Goal: Information Seeking & Learning: Check status

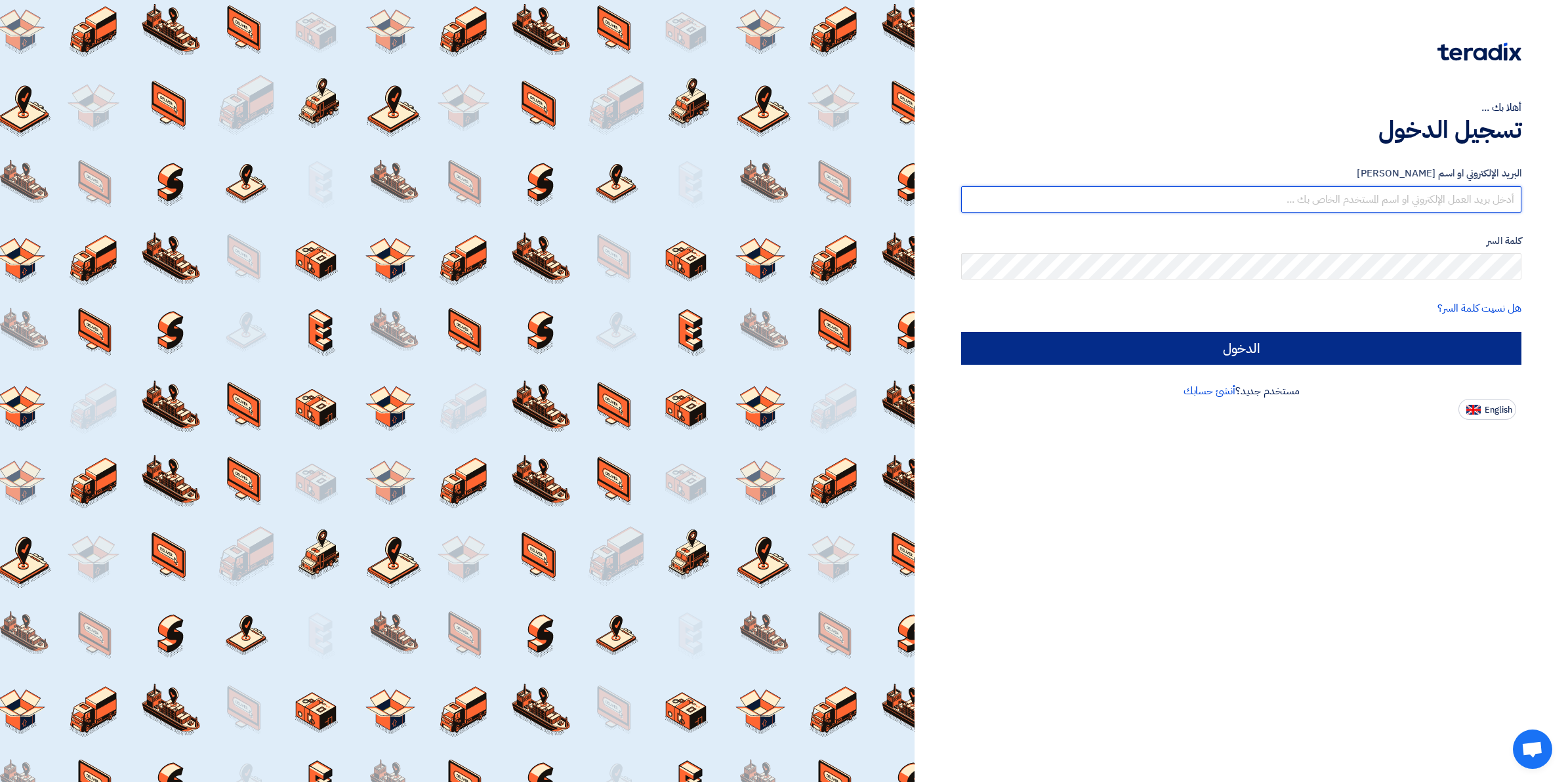
type input "[EMAIL_ADDRESS][DOMAIN_NAME]"
click at [1197, 347] on input "الدخول" at bounding box center [1241, 348] width 560 height 33
type input "Sign in"
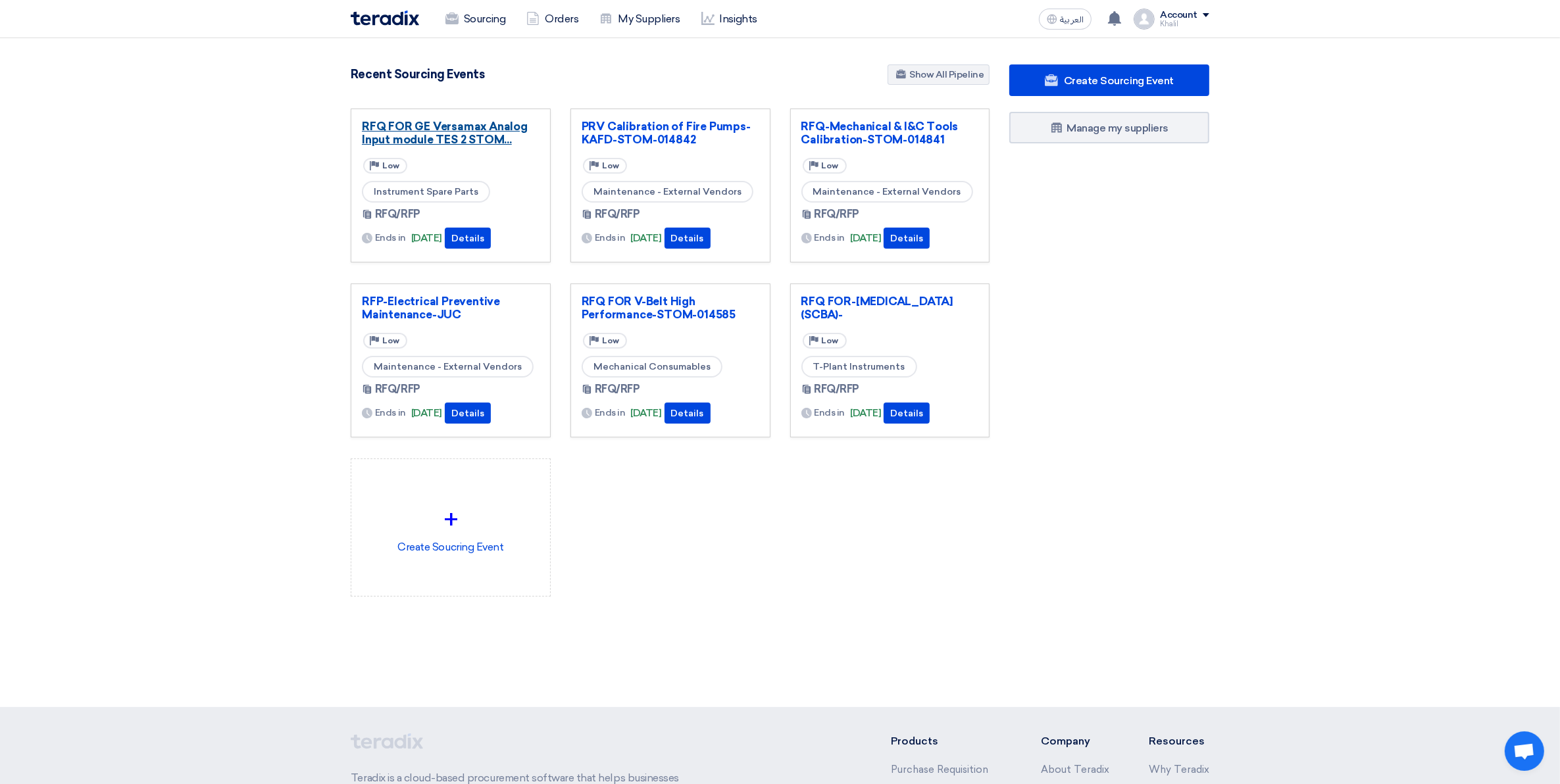
click at [433, 140] on link "RFQ FOR GE Versamax Analog Input module TES 2 STOM..." at bounding box center [450, 132] width 177 height 26
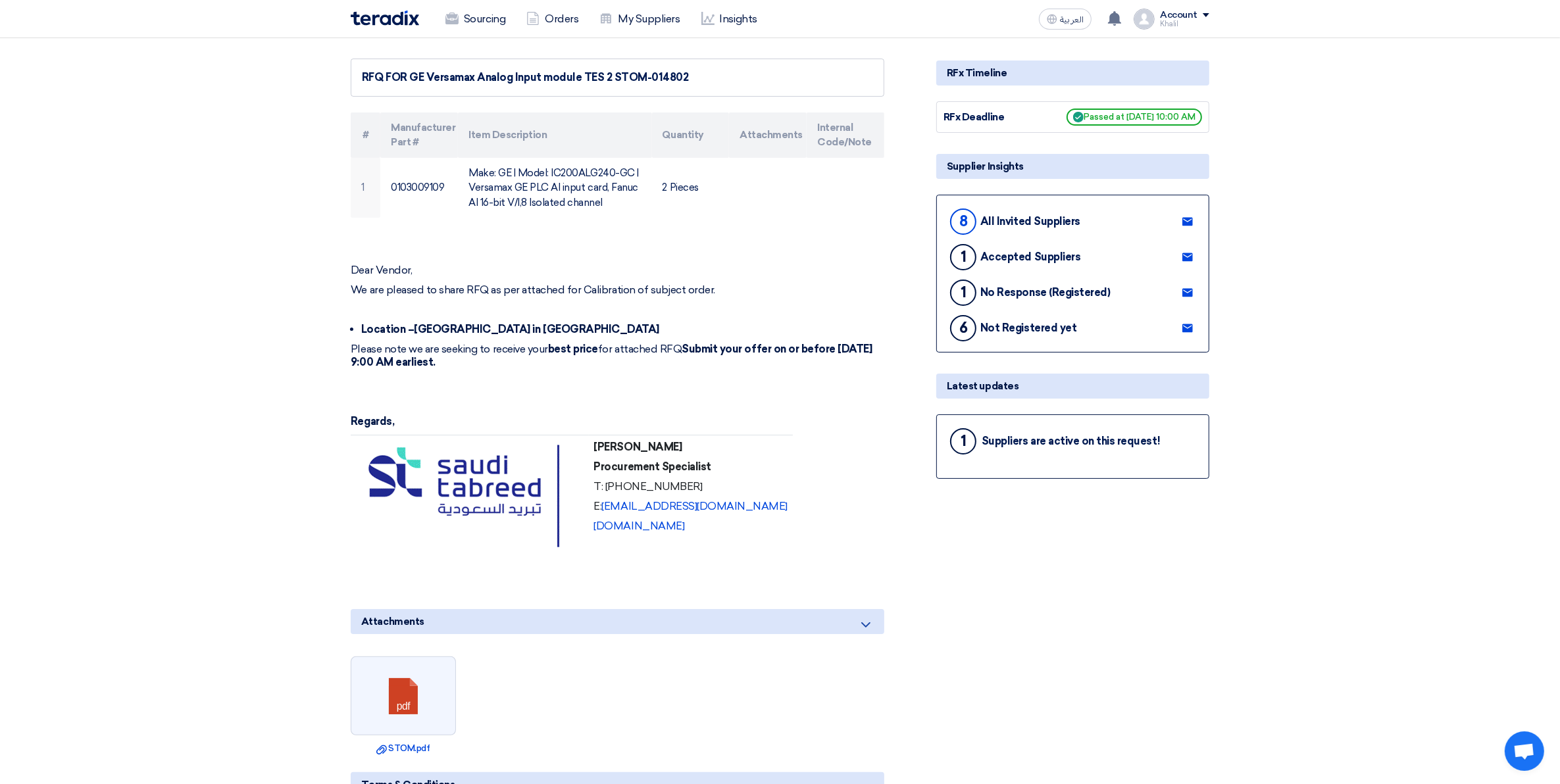
scroll to position [165, 0]
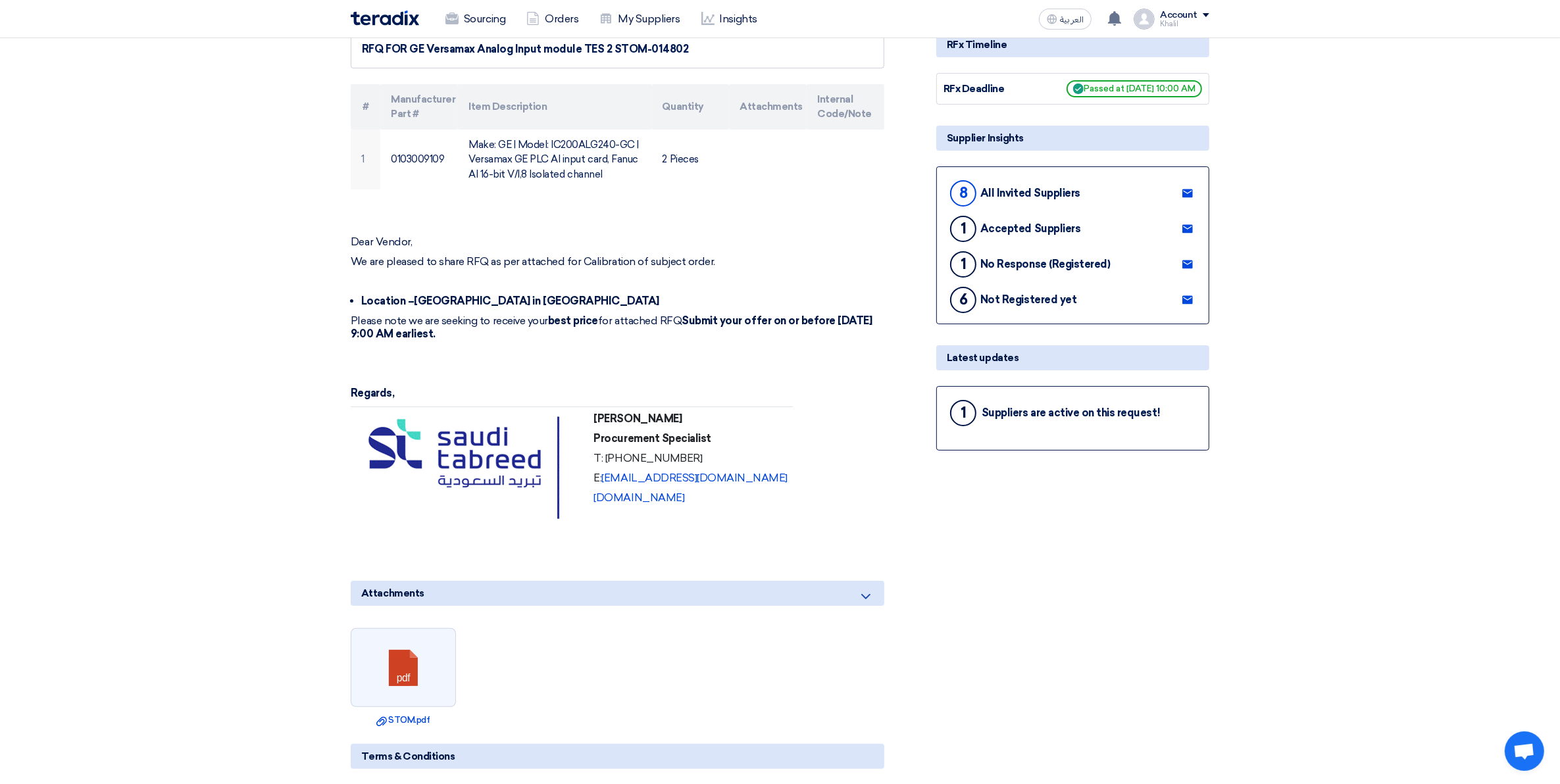
click at [1053, 408] on div "Suppliers are active on this request!" at bounding box center [1071, 413] width 178 height 13
click at [962, 409] on div "1" at bounding box center [963, 413] width 26 height 26
click at [1059, 433] on div "1 Suppliers are active on this request!" at bounding box center [1072, 419] width 273 height 65
click at [1177, 402] on div "1 Suppliers are active on this request!" at bounding box center [1073, 413] width 251 height 32
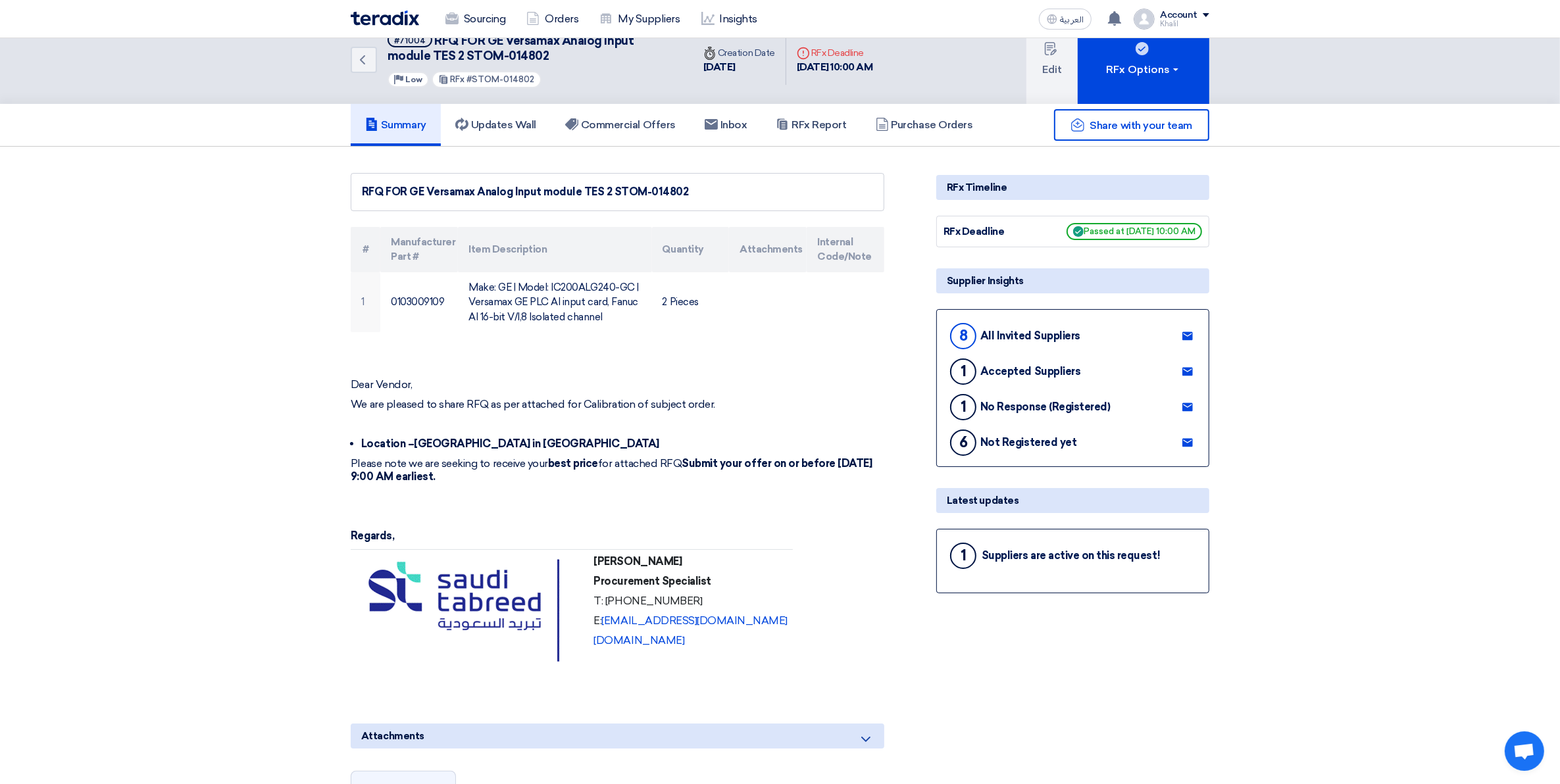
scroll to position [0, 0]
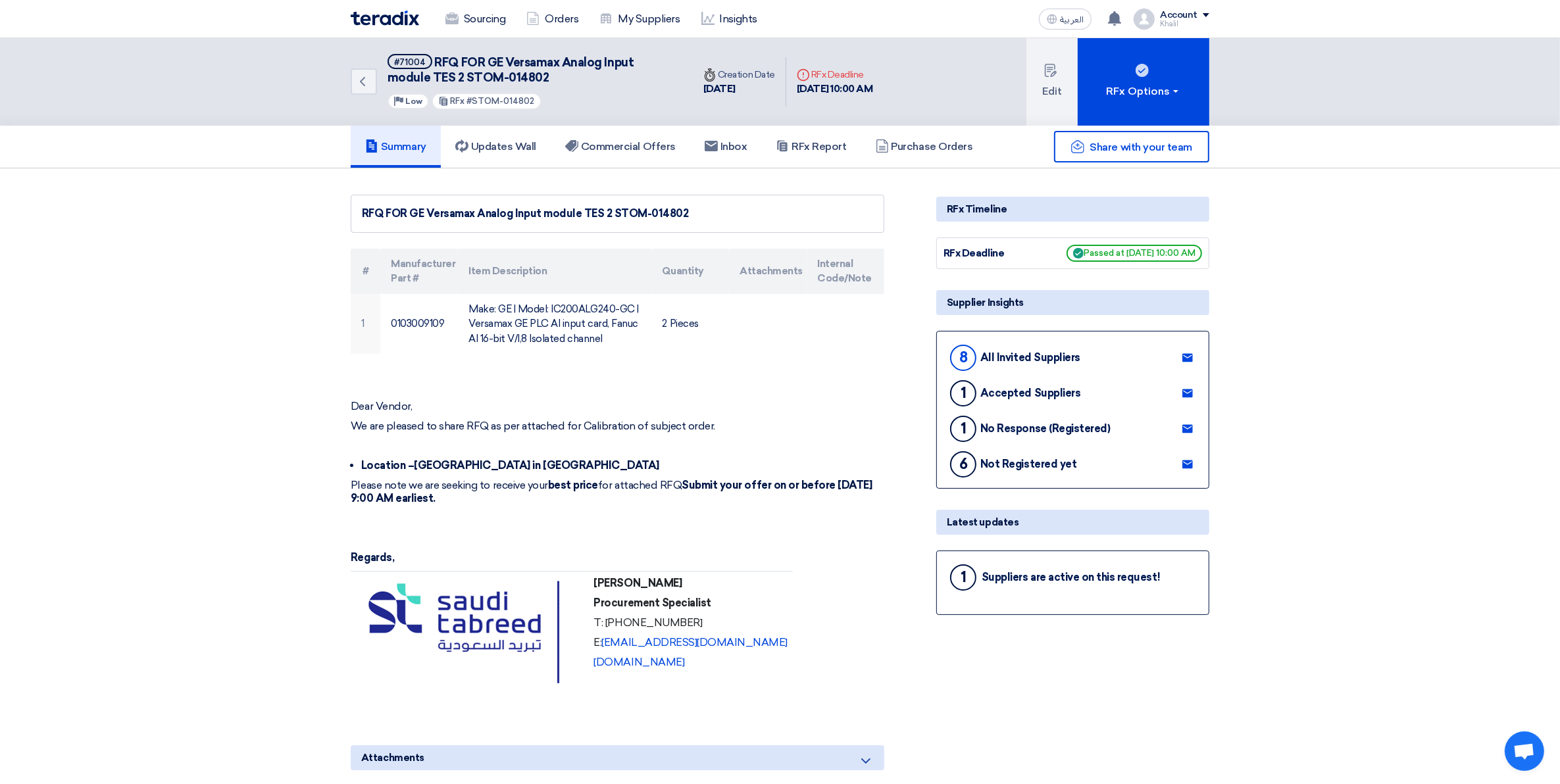
click at [982, 520] on div "Latest updates" at bounding box center [1072, 523] width 273 height 25
click at [1111, 552] on div "1 Suppliers are active on this request!" at bounding box center [1072, 583] width 273 height 65
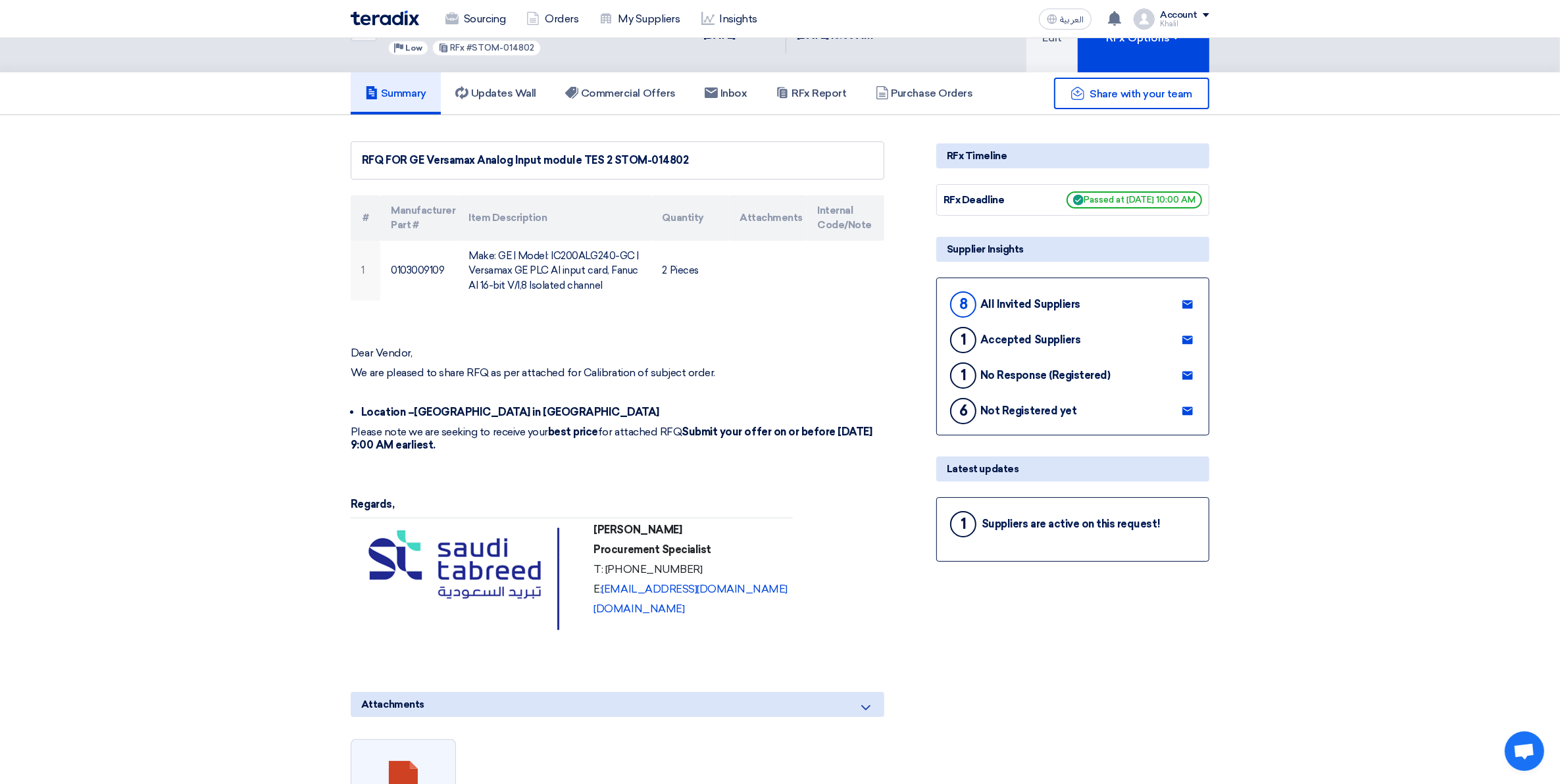
scroll to position [82, 0]
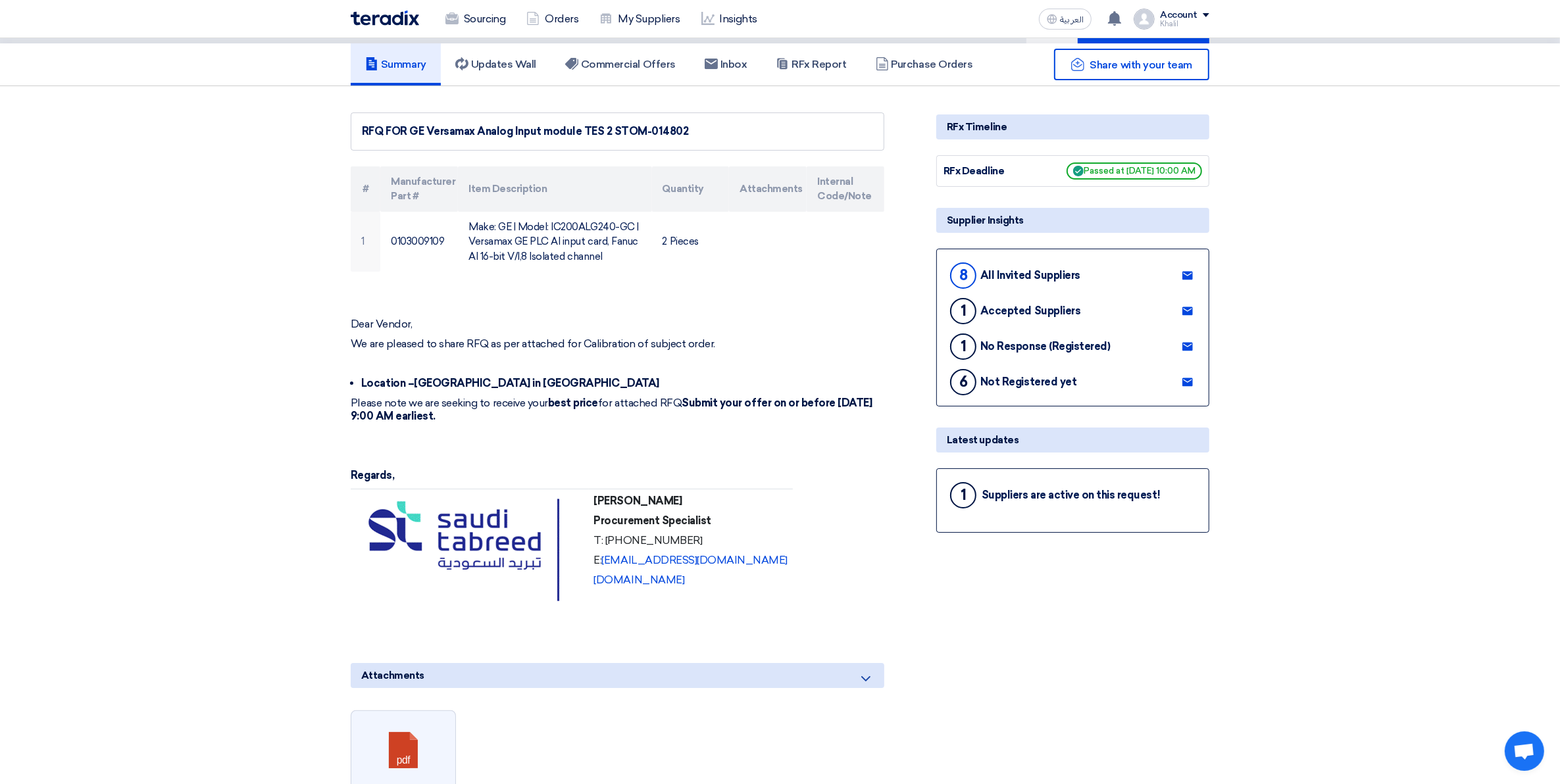
click at [995, 491] on div "Suppliers are active on this request!" at bounding box center [1071, 495] width 178 height 13
click at [987, 439] on div "Latest updates" at bounding box center [1072, 440] width 273 height 25
click at [978, 439] on div "Latest updates" at bounding box center [1072, 440] width 273 height 25
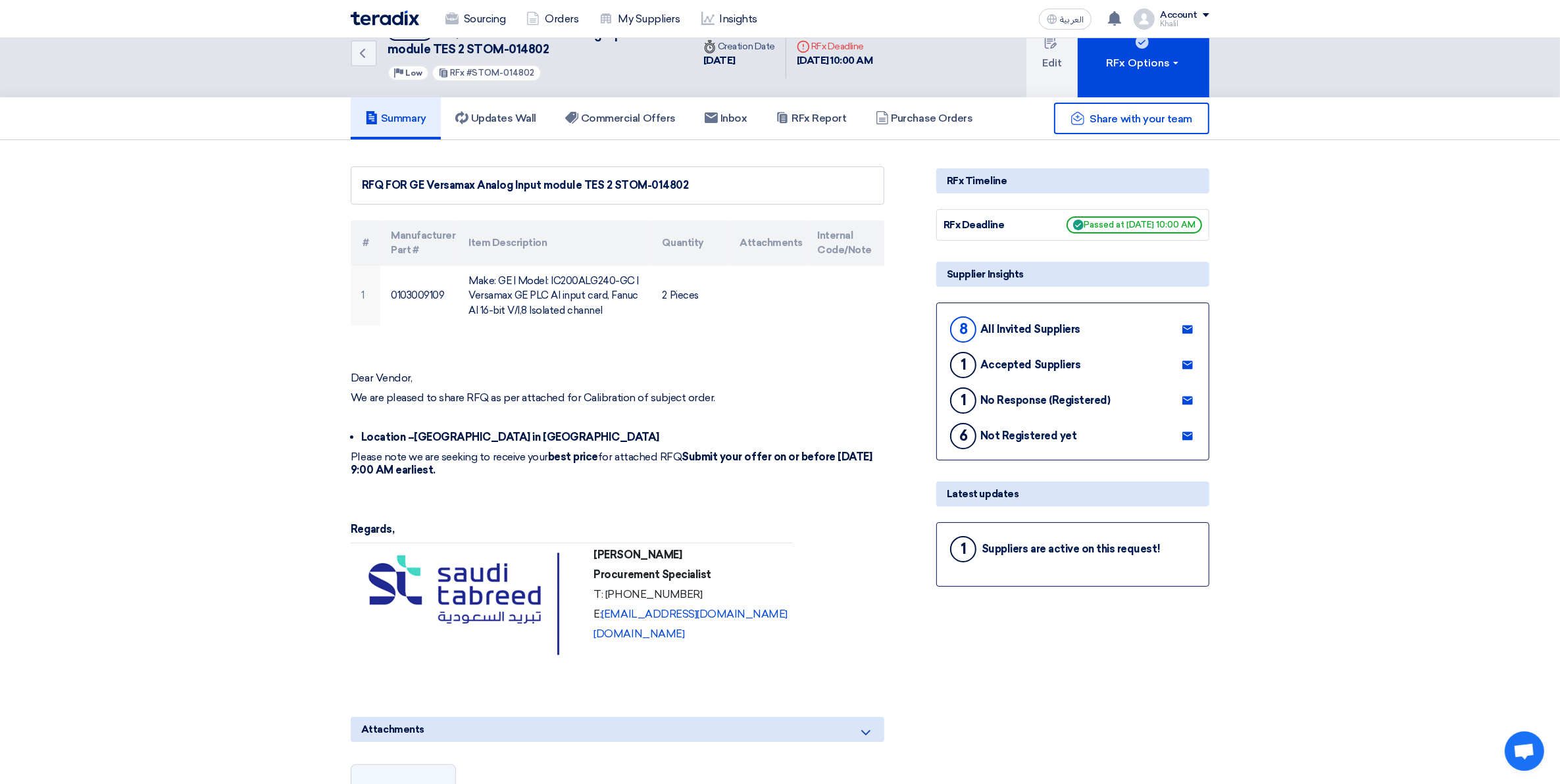
scroll to position [0, 0]
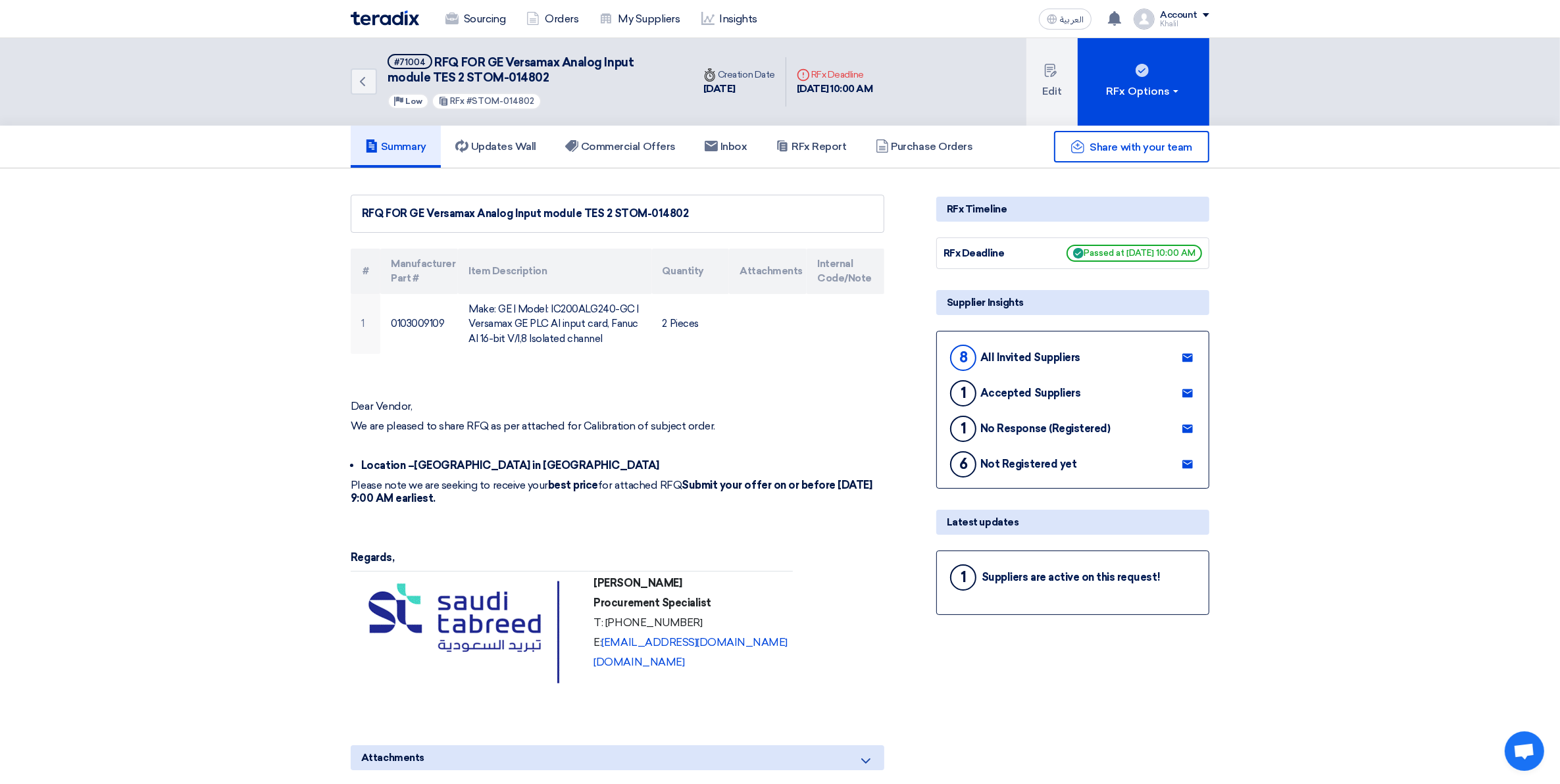
click at [1103, 517] on div "Latest updates" at bounding box center [1072, 523] width 273 height 25
drag, startPoint x: 1101, startPoint y: 518, endPoint x: 1040, endPoint y: 520, distance: 61.0
click at [1040, 520] on div "Latest updates" at bounding box center [1072, 523] width 273 height 25
click at [1036, 573] on div "Suppliers are active on this request!" at bounding box center [1071, 578] width 178 height 13
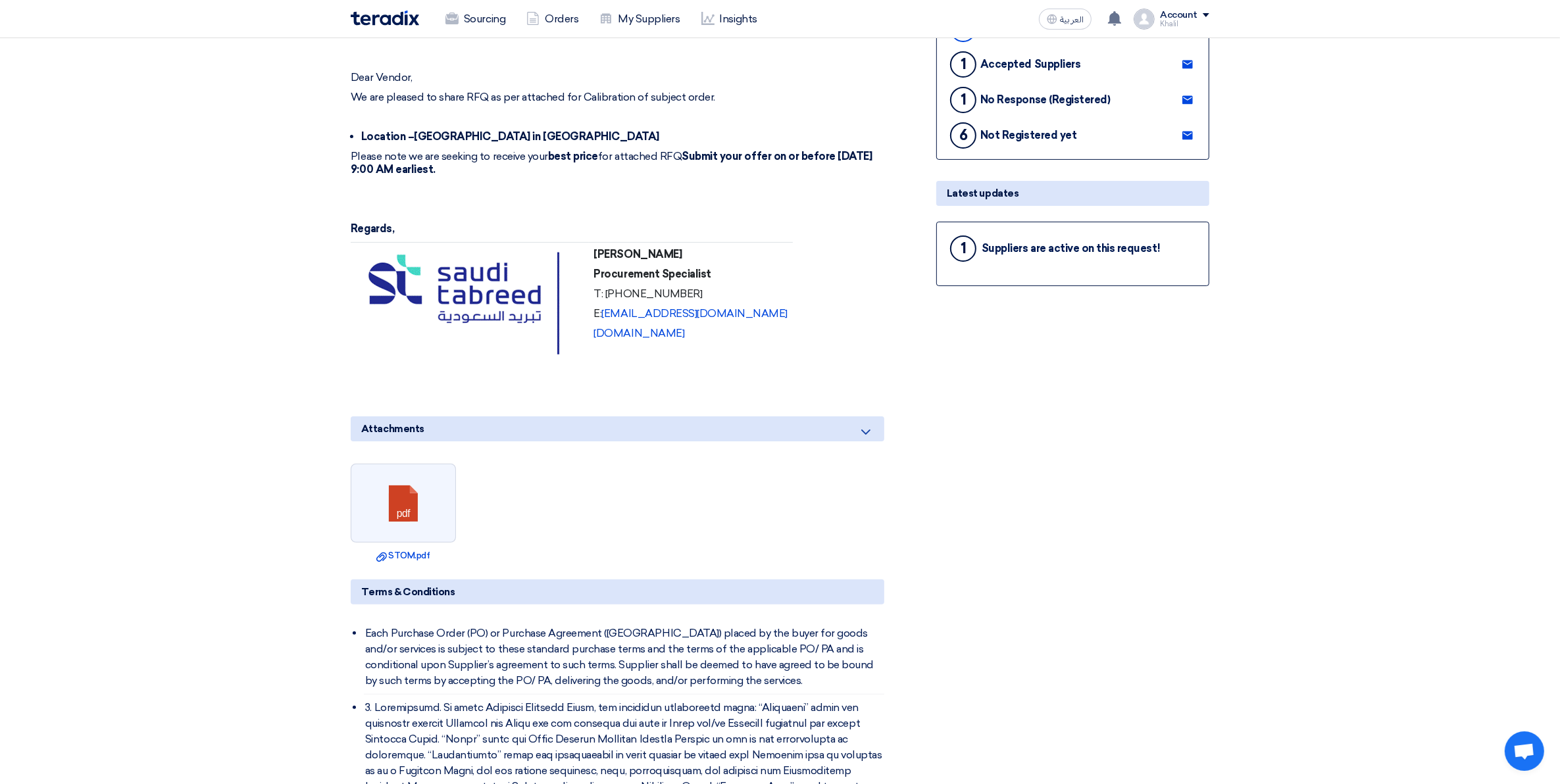
scroll to position [247, 0]
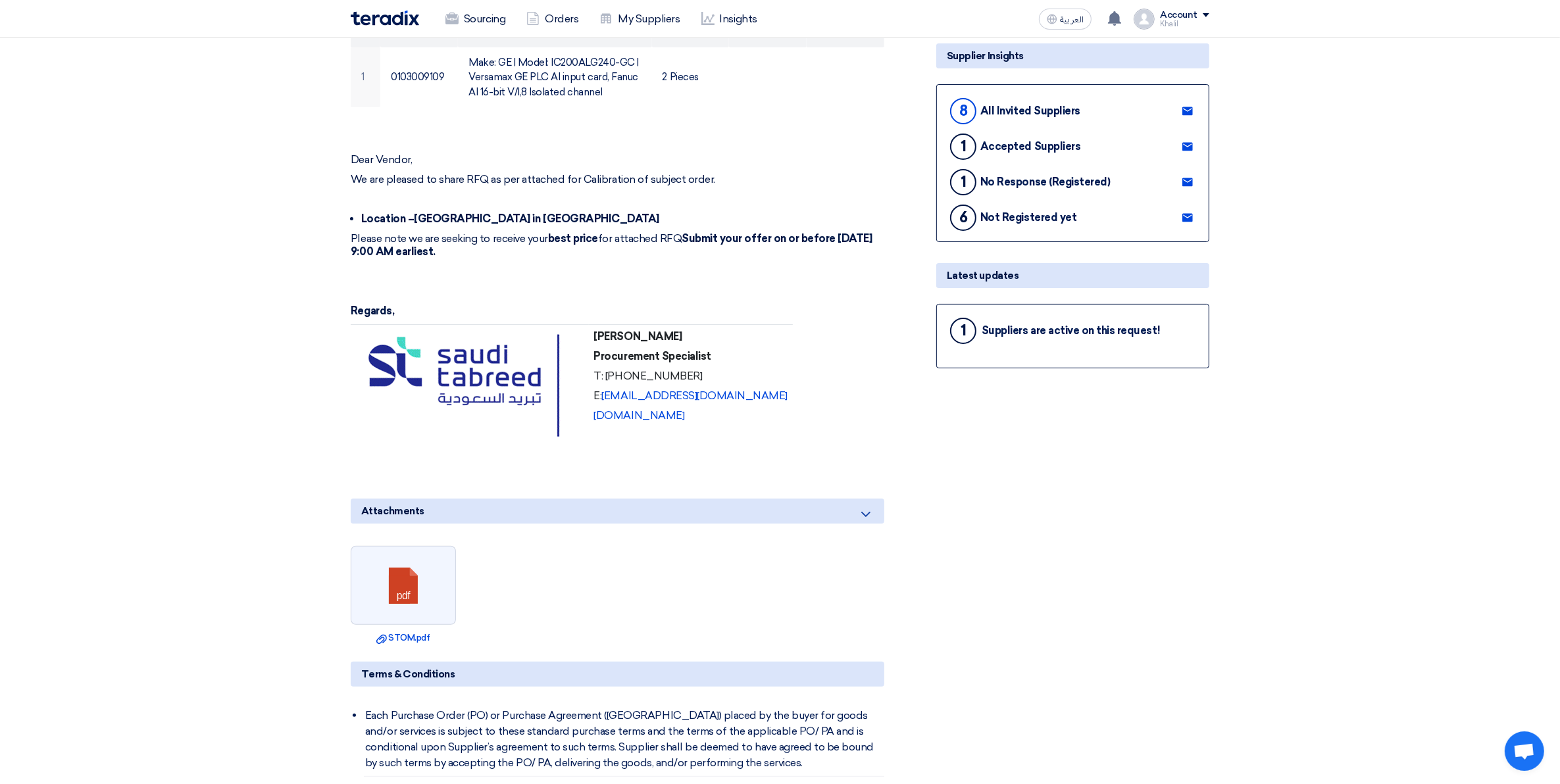
click at [1023, 330] on div "Suppliers are active on this request!" at bounding box center [1071, 330] width 178 height 13
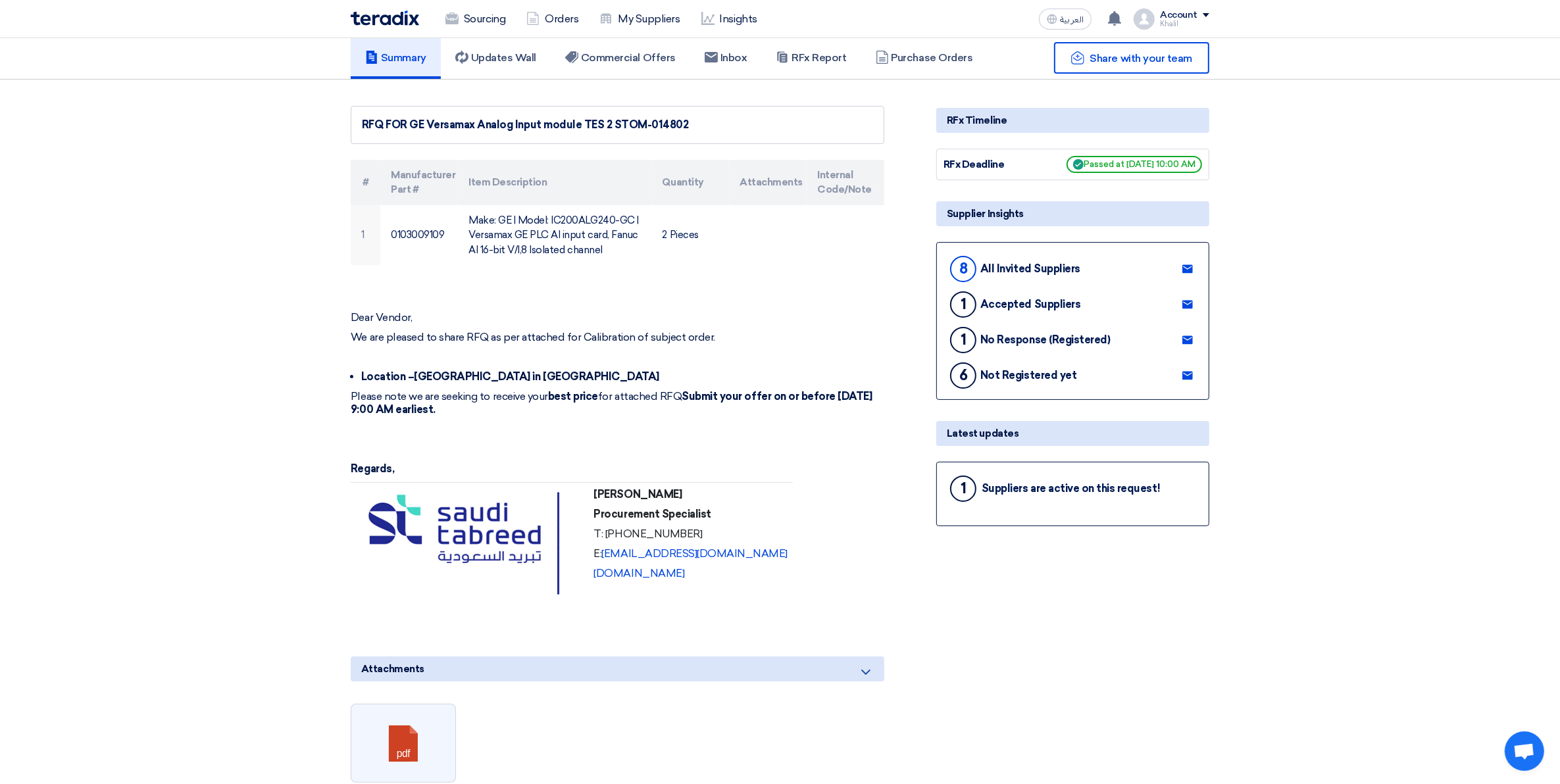
scroll to position [0, 0]
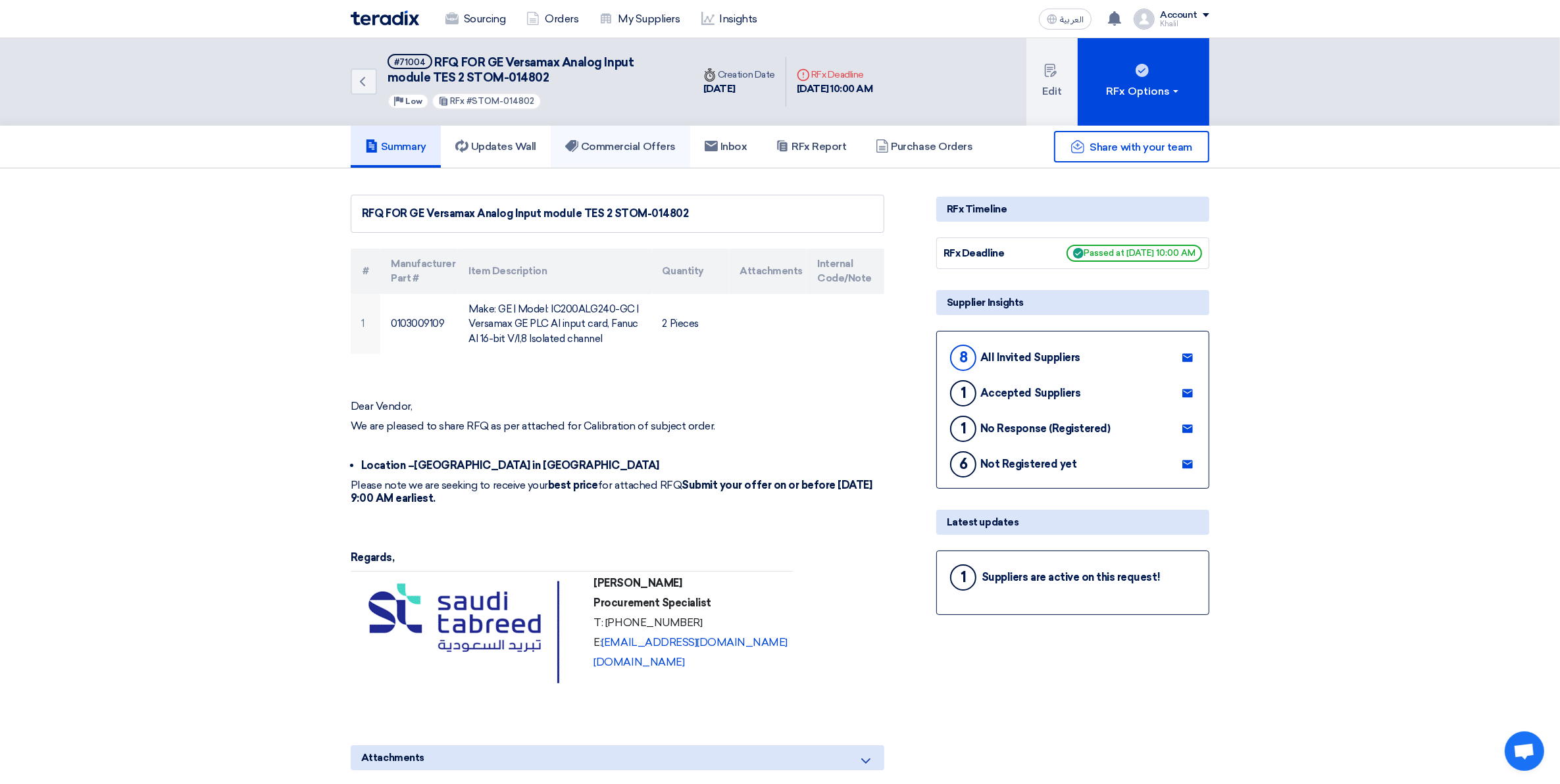
click at [616, 156] on link "Commercial Offers" at bounding box center [620, 147] width 140 height 42
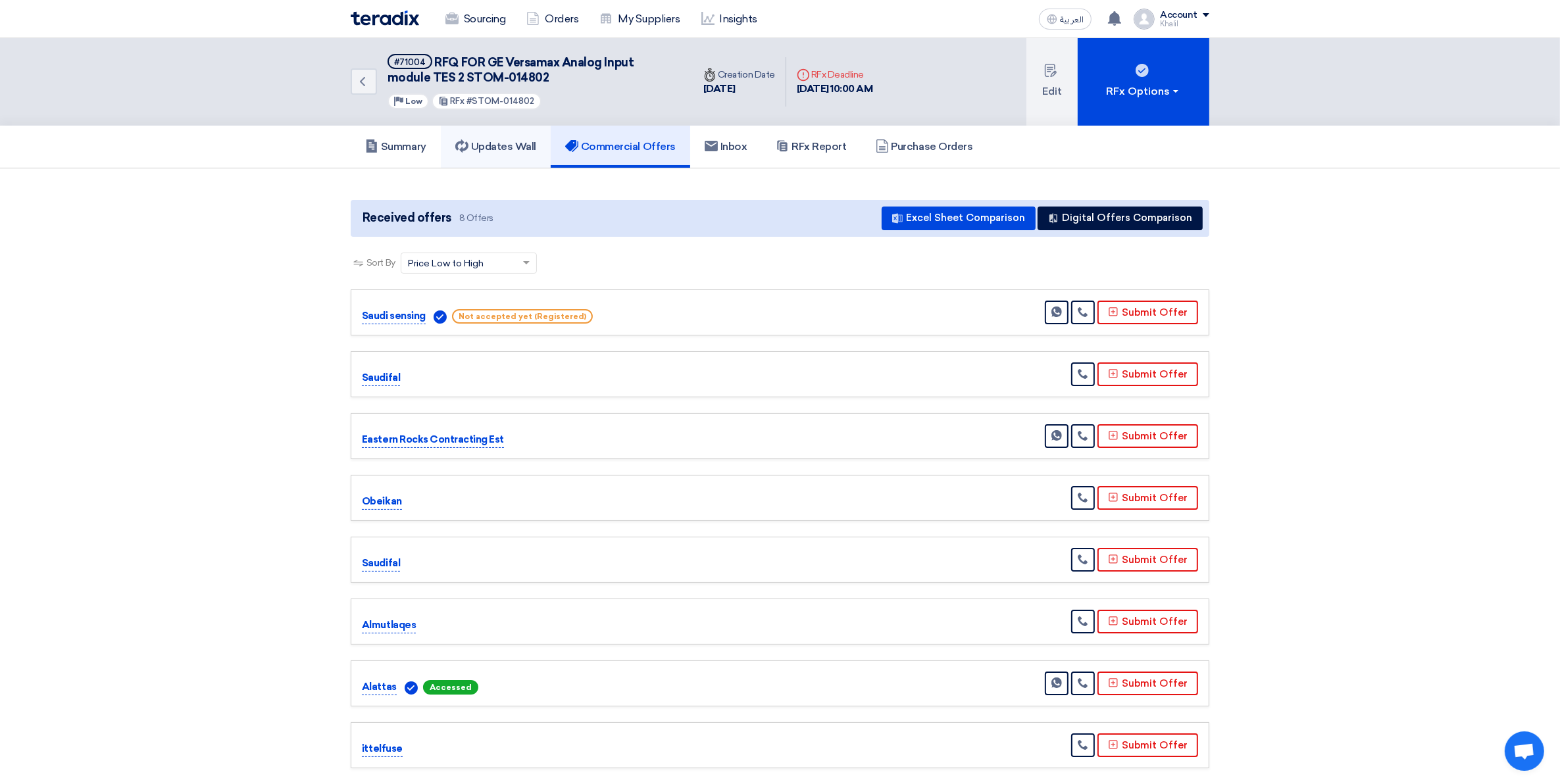
click at [518, 143] on h5 "Updates Wall" at bounding box center [496, 147] width 81 height 14
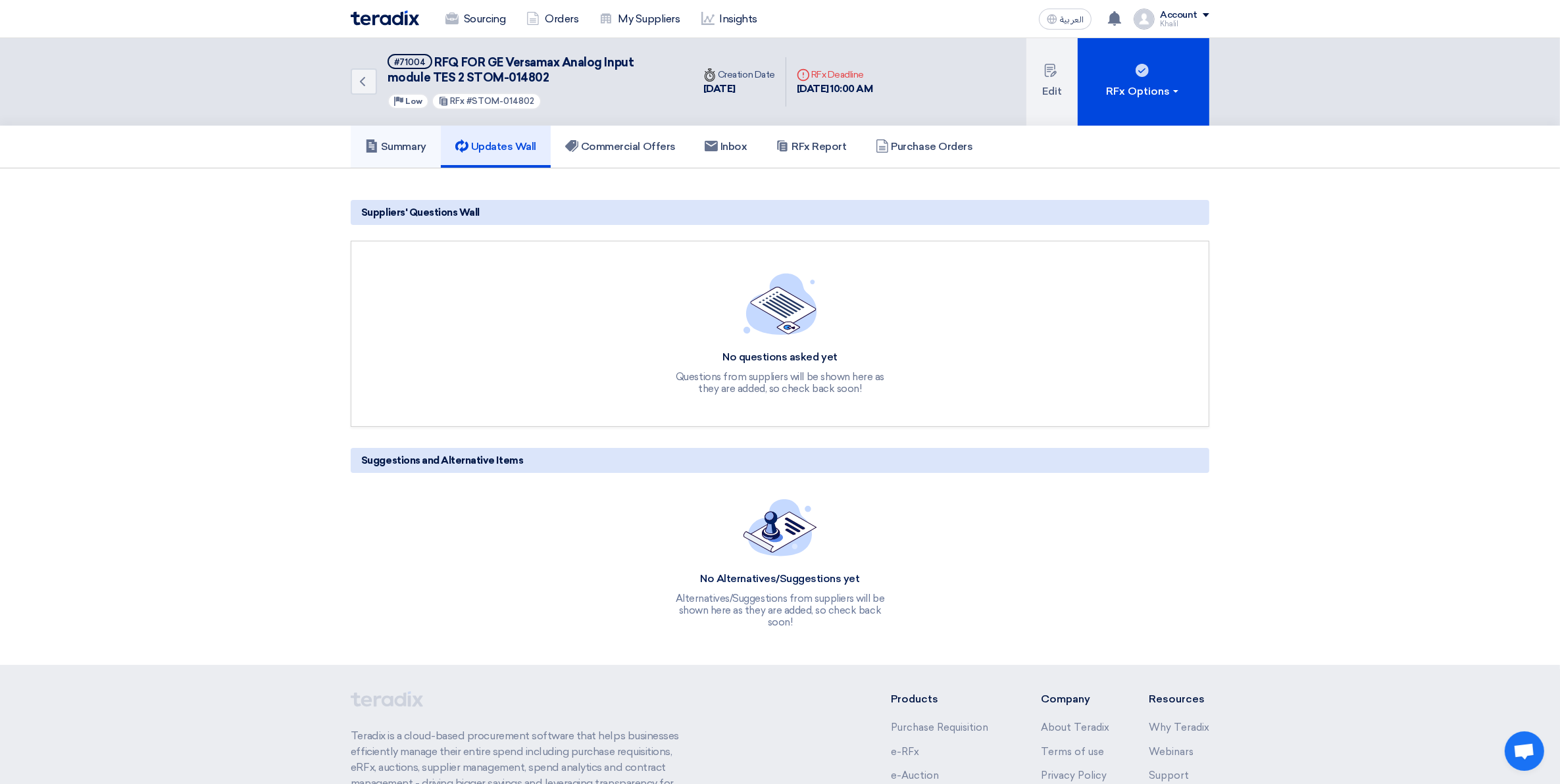
click at [396, 143] on h5 "Summary" at bounding box center [396, 147] width 61 height 14
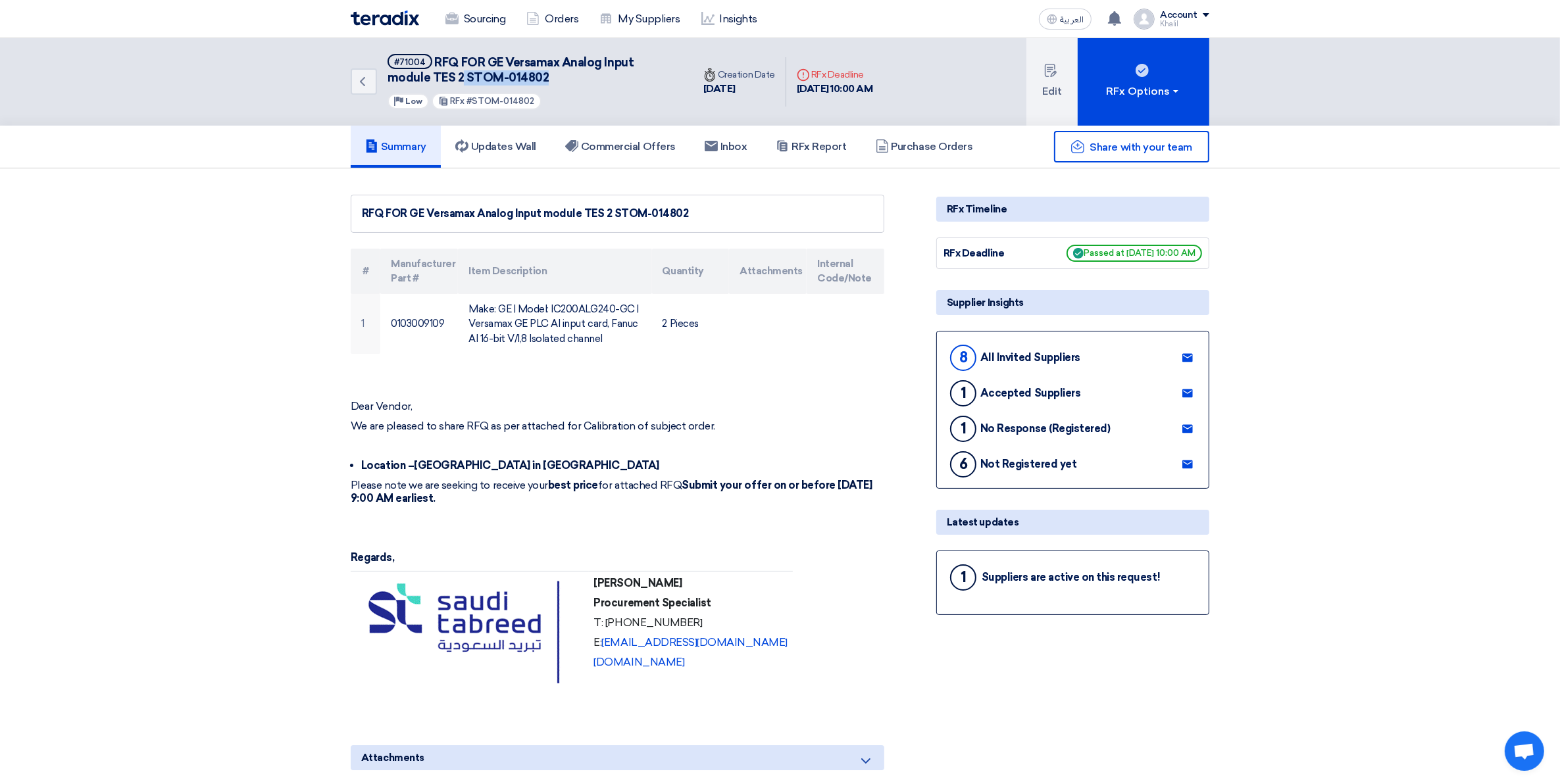
drag, startPoint x: 513, startPoint y: 80, endPoint x: 419, endPoint y: 77, distance: 94.0
click at [419, 77] on h5 "#71004 RFQ FOR GE Versamax Analog Input module TES 2 STOM-014802" at bounding box center [533, 70] width 290 height 32
copy span "STOM-014802"
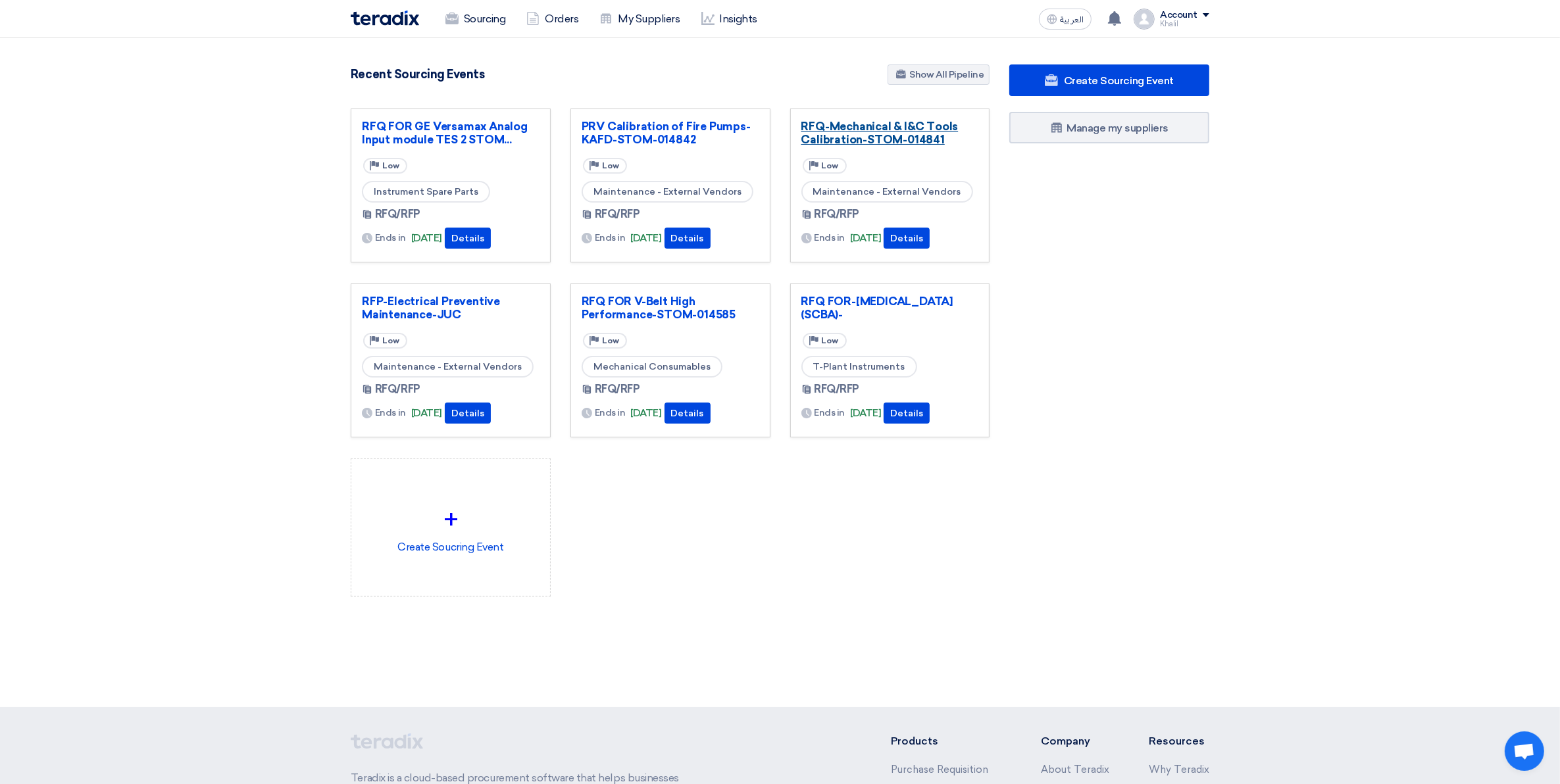
click at [852, 125] on link "RFQ-Mechanical & I&C Tools Calibration-STOM-014841" at bounding box center [889, 132] width 177 height 26
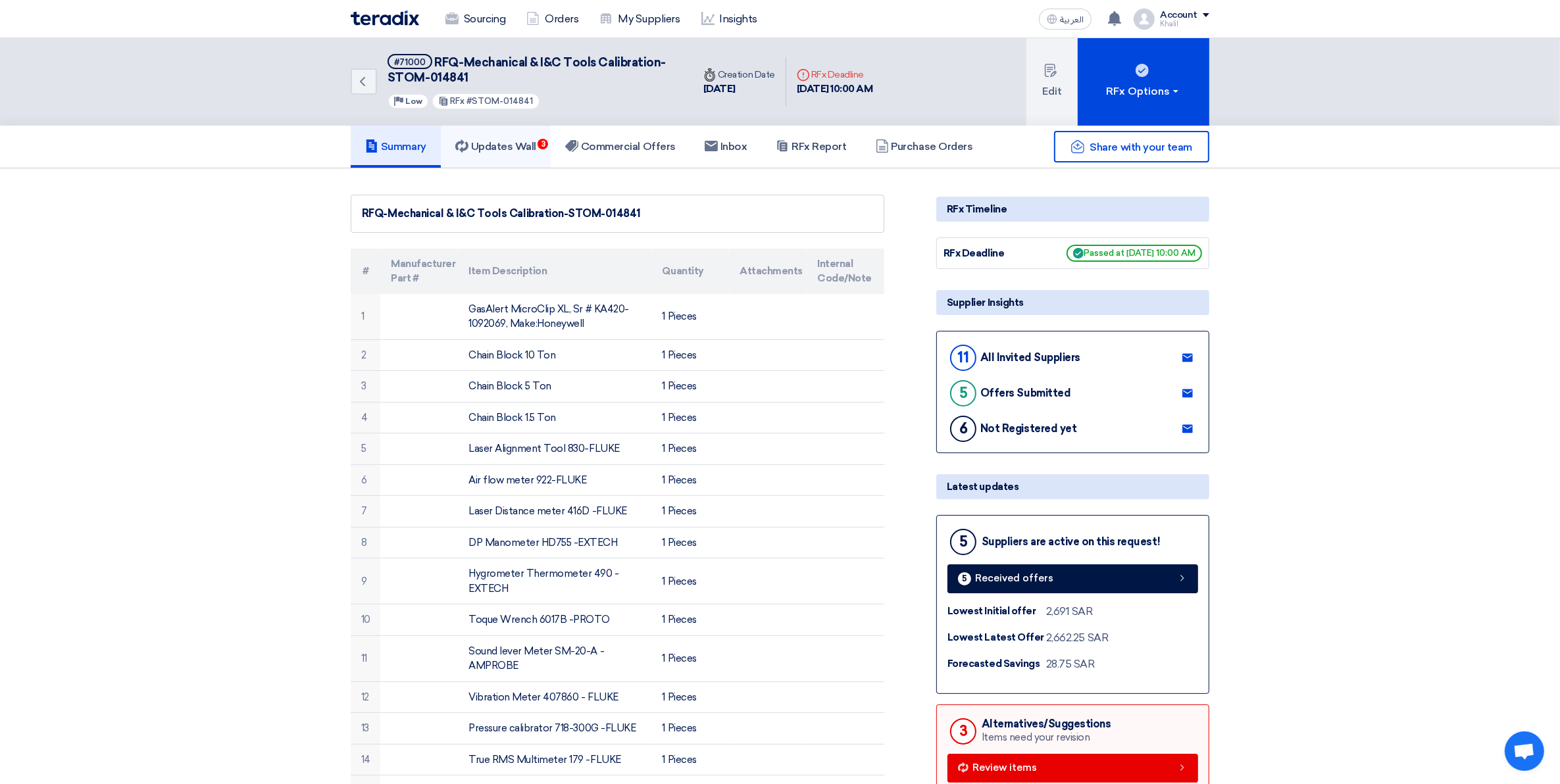
click at [491, 140] on h5 "Updates Wall 3" at bounding box center [496, 147] width 81 height 14
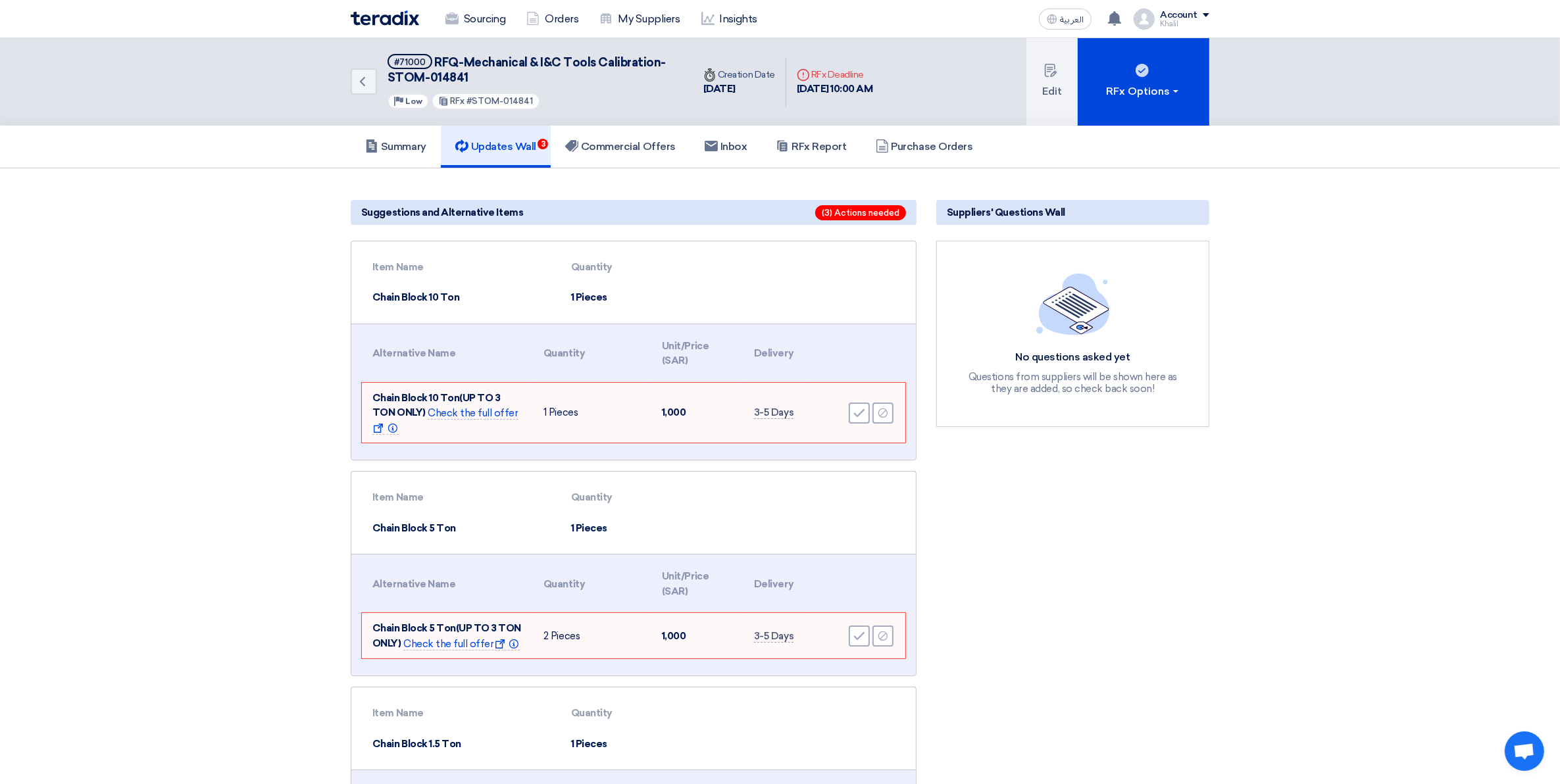
click at [848, 207] on span "(3) Actions needed" at bounding box center [861, 212] width 91 height 15
click at [401, 153] on link "Summary" at bounding box center [396, 147] width 90 height 42
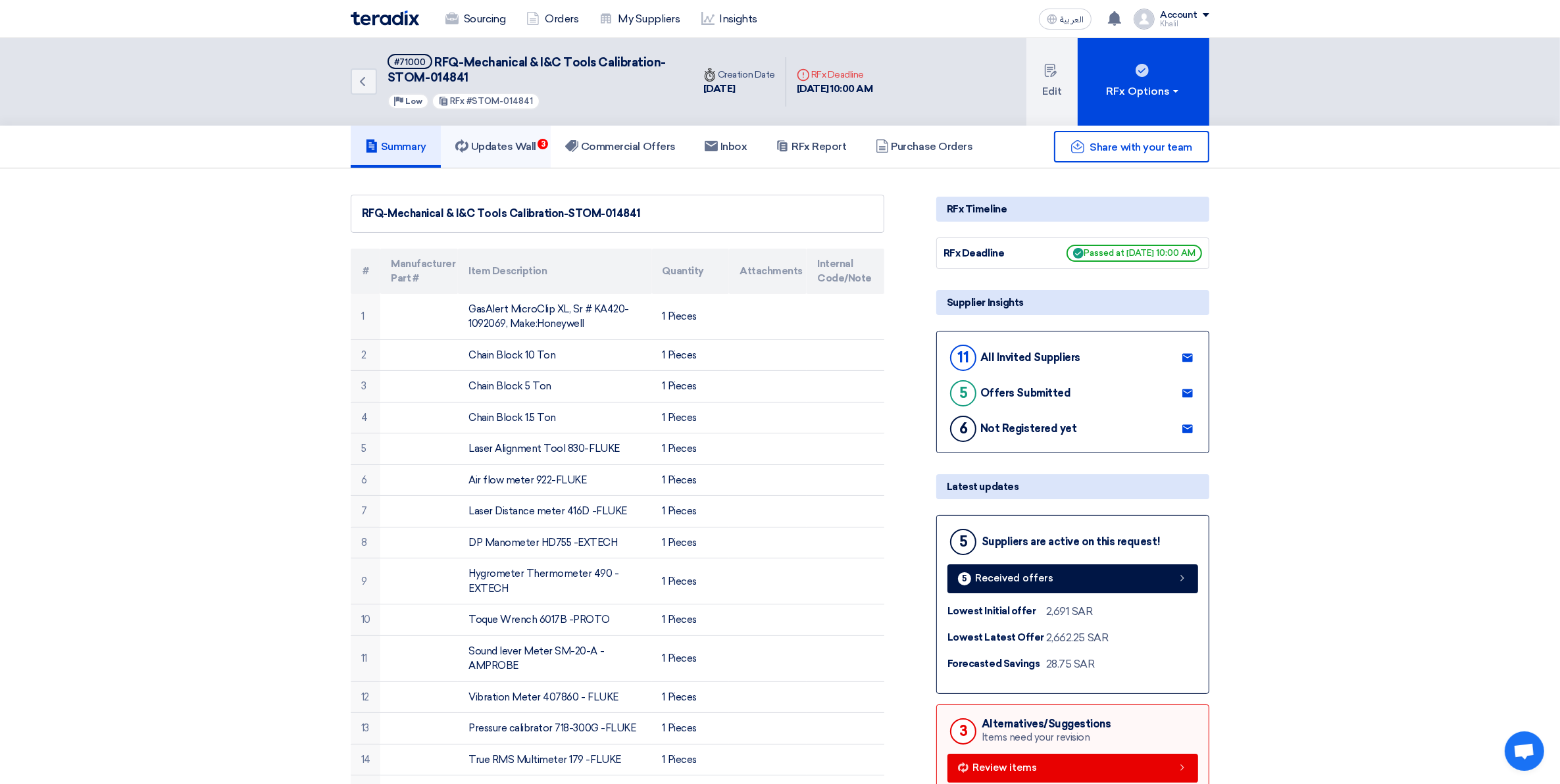
click at [522, 155] on link "Updates Wall 3" at bounding box center [496, 147] width 110 height 42
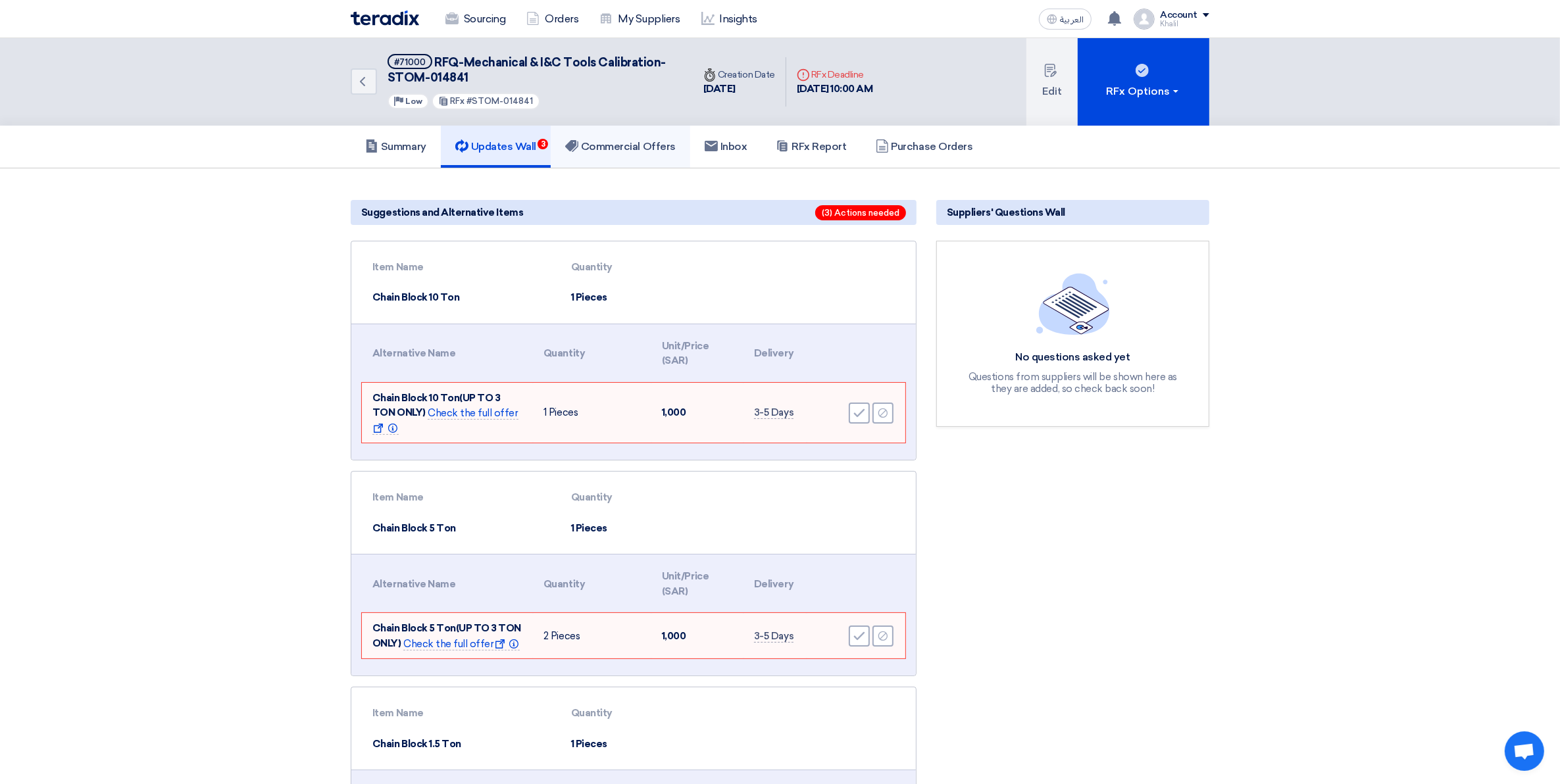
click at [636, 149] on h5 "Commercial Offers" at bounding box center [620, 147] width 111 height 14
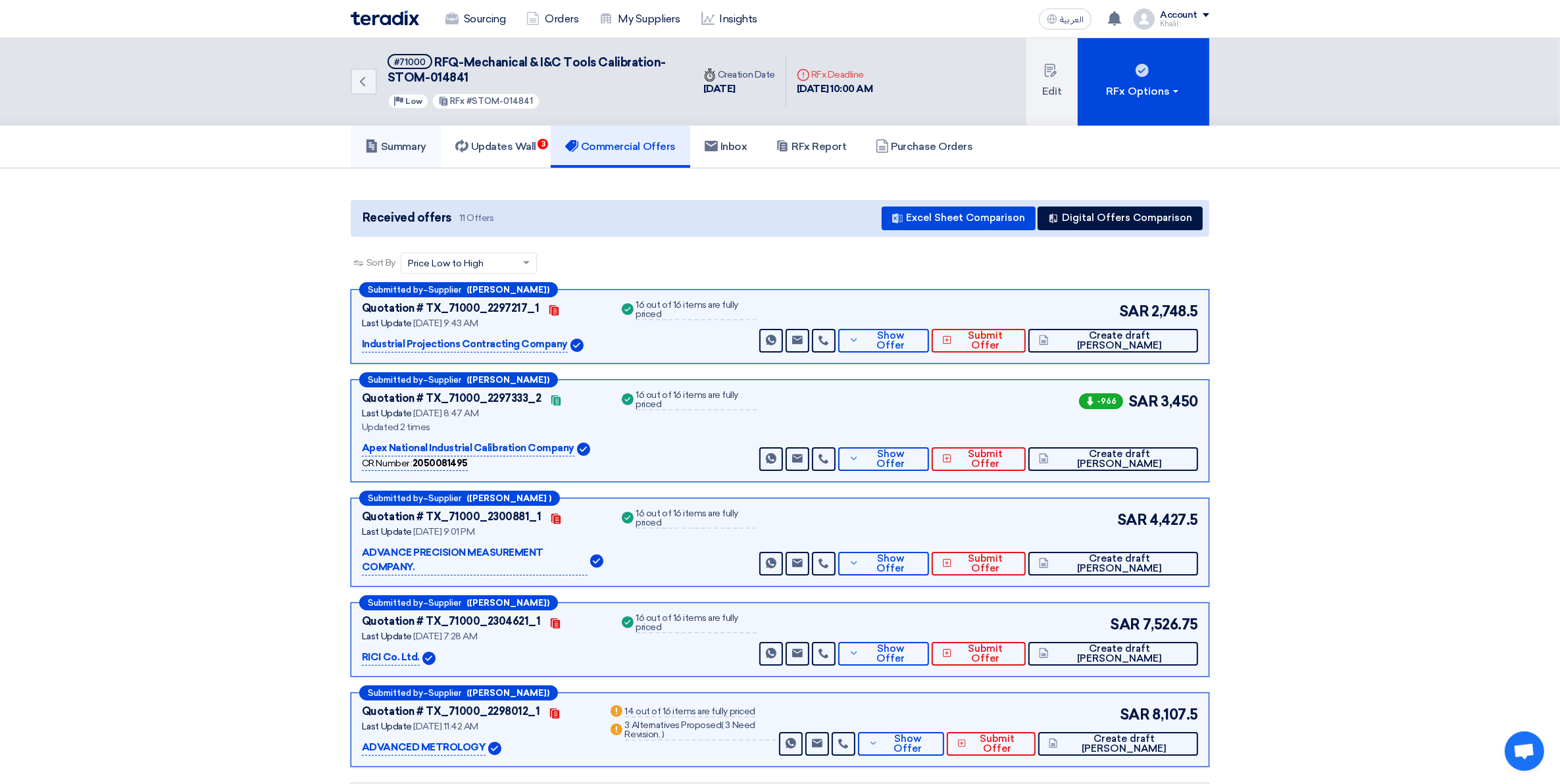
click at [417, 147] on h5 "Summary" at bounding box center [396, 147] width 61 height 14
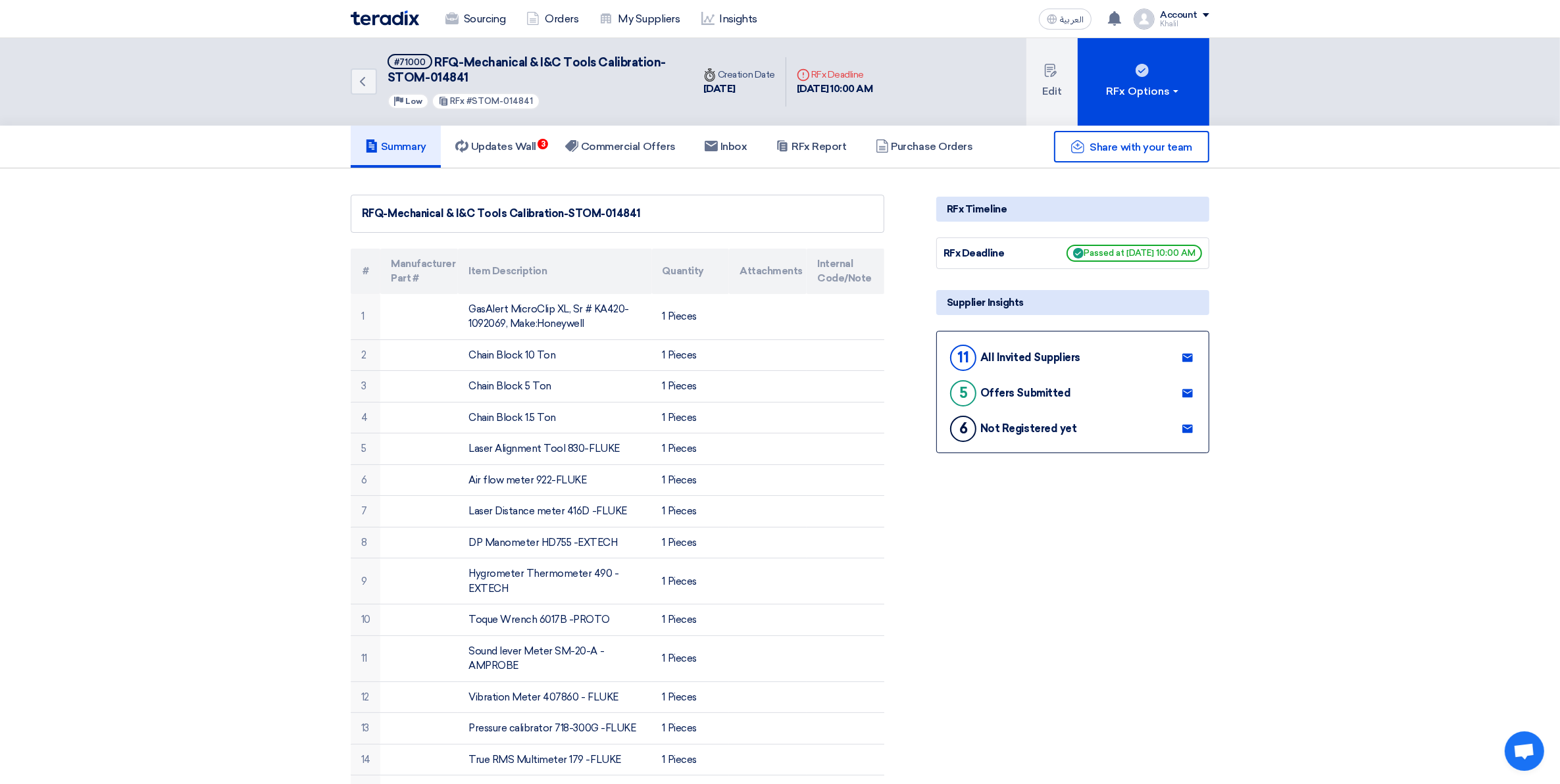
click at [412, 145] on h5 "Summary" at bounding box center [396, 147] width 61 height 14
click at [479, 16] on link "Sourcing" at bounding box center [475, 19] width 81 height 29
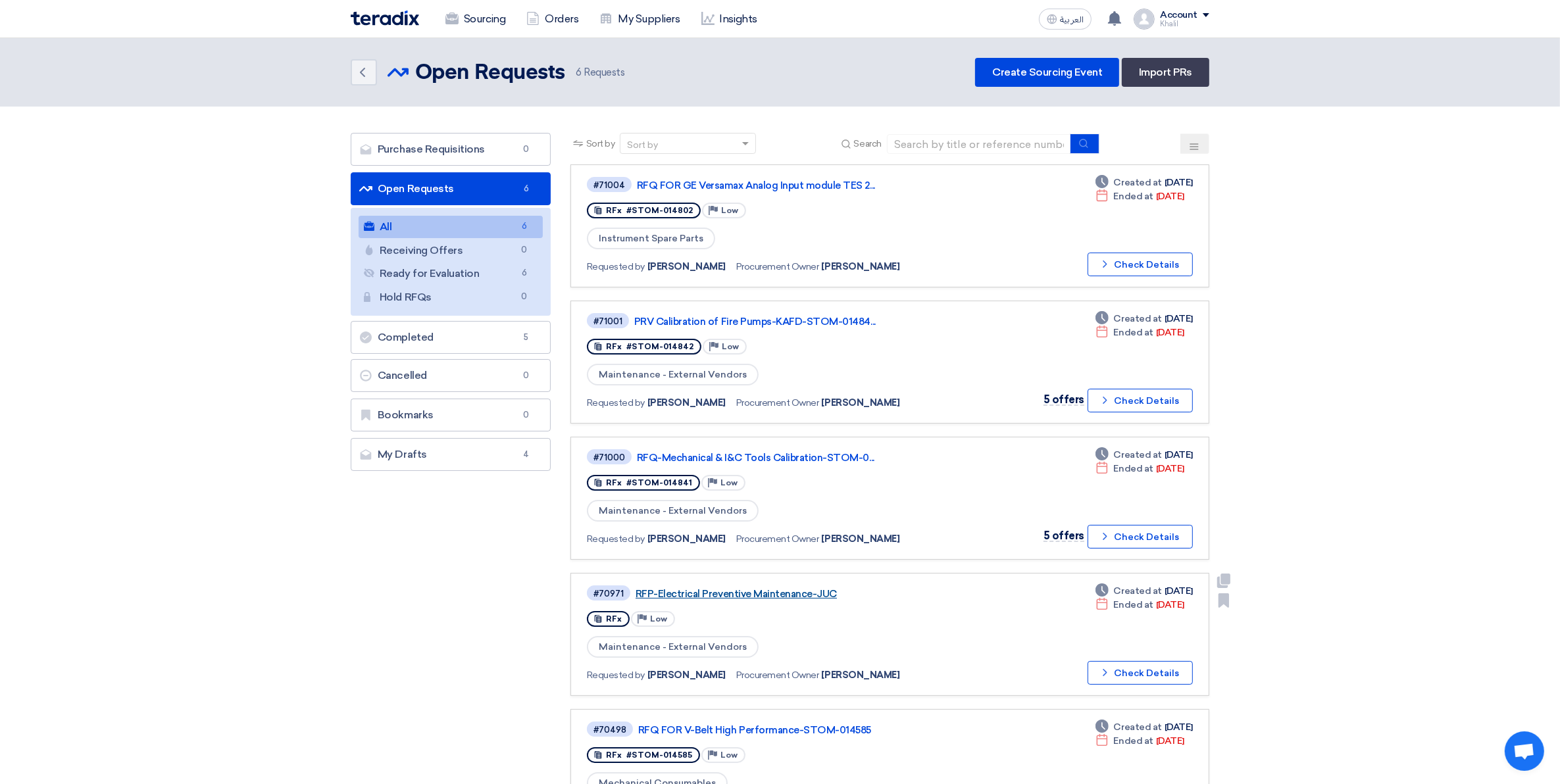
click at [777, 589] on link "RFP-Electrical Preventive Maintenance-JUC" at bounding box center [800, 594] width 329 height 12
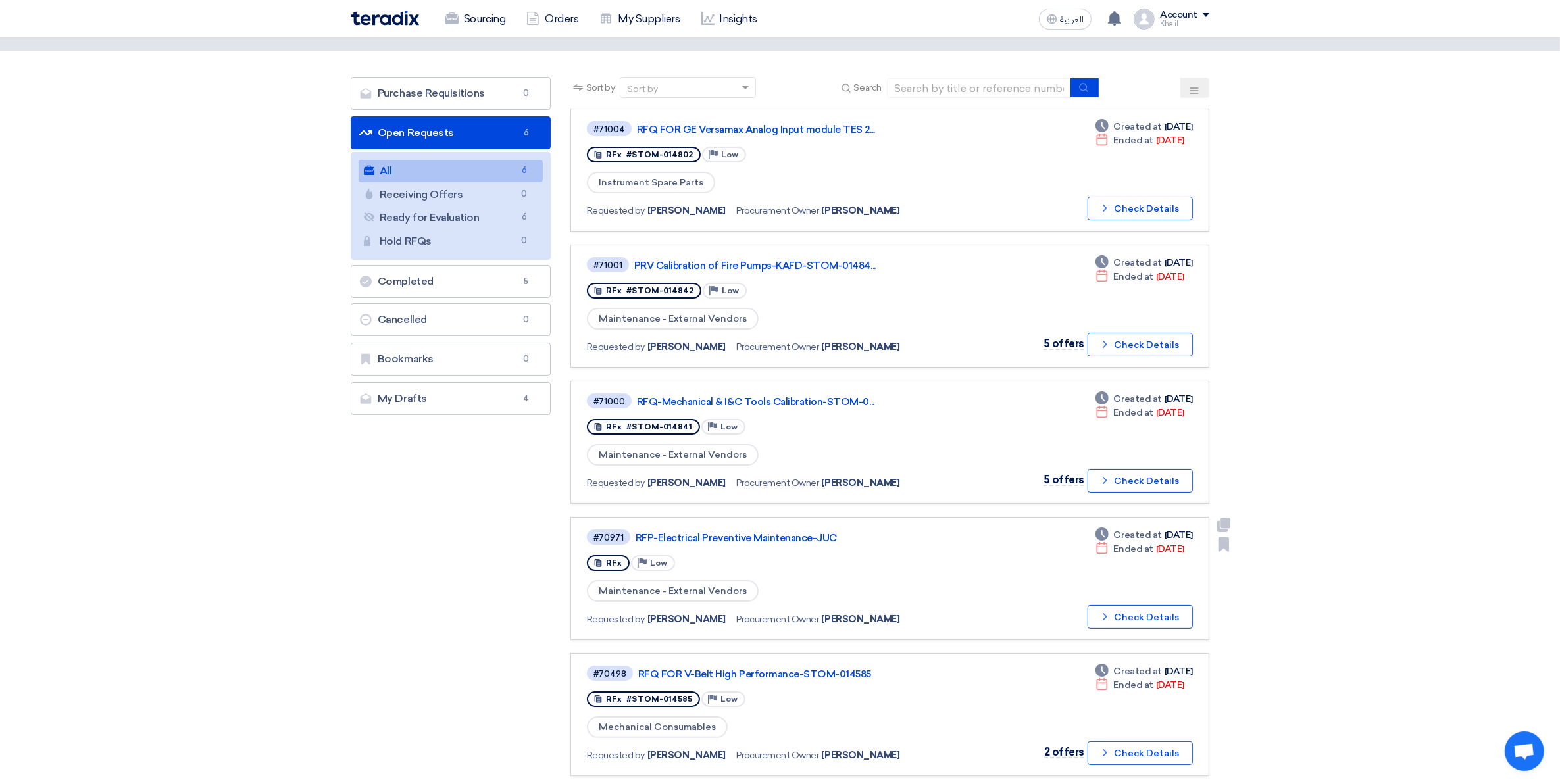
scroll to position [165, 0]
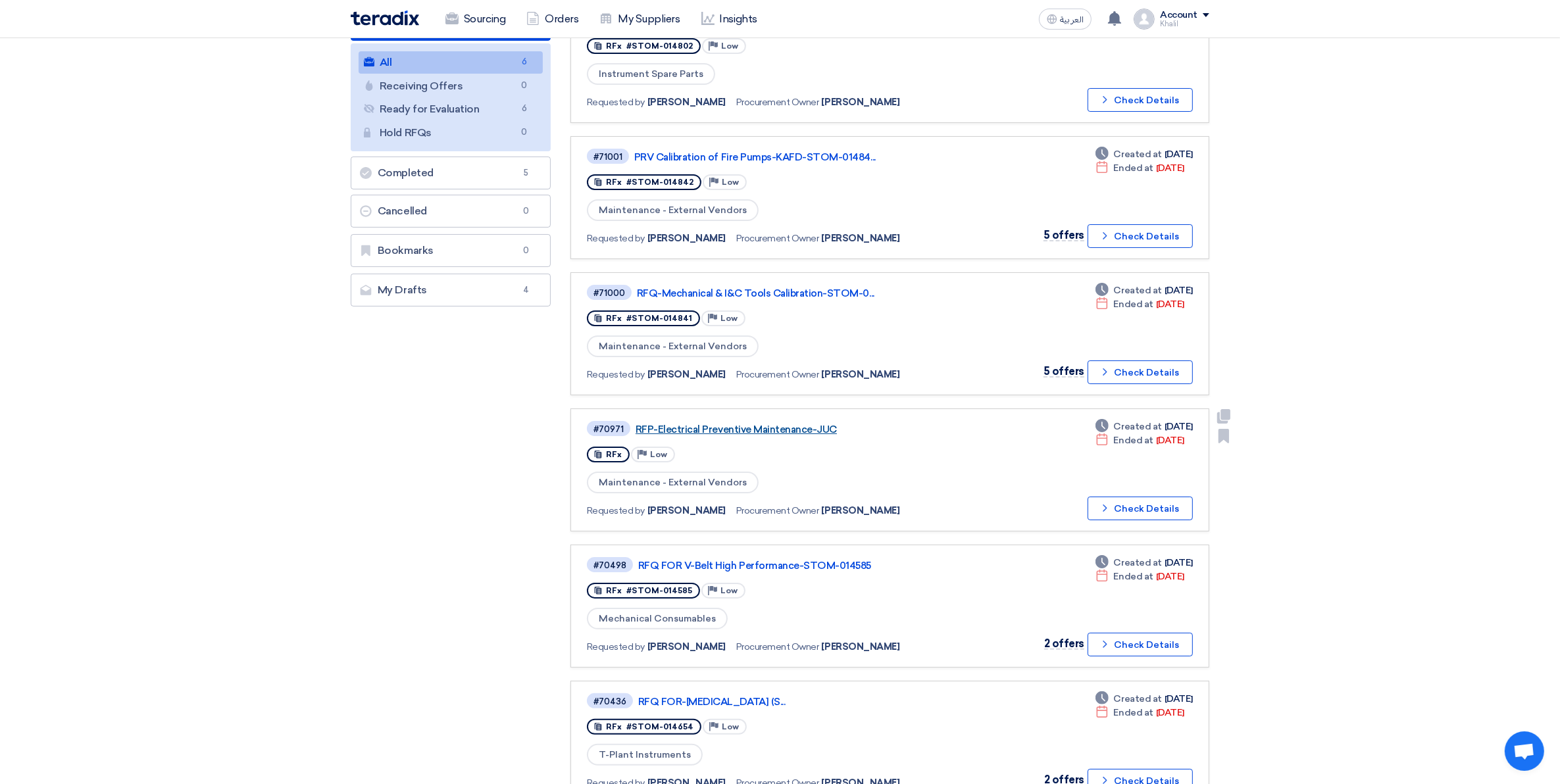
click at [748, 424] on link "RFP-Electrical Preventive Maintenance-JUC" at bounding box center [800, 429] width 329 height 12
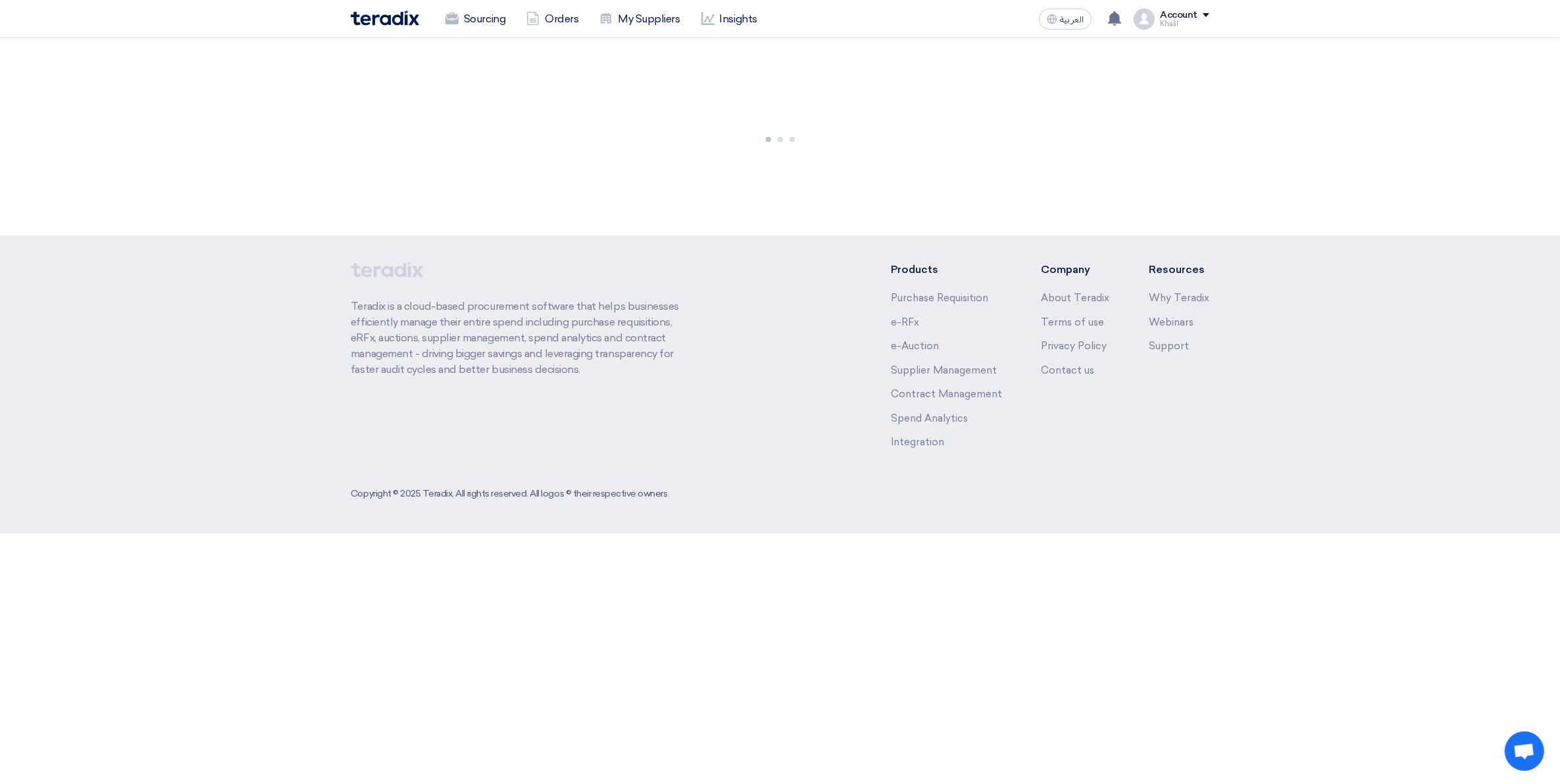
scroll to position [0, 0]
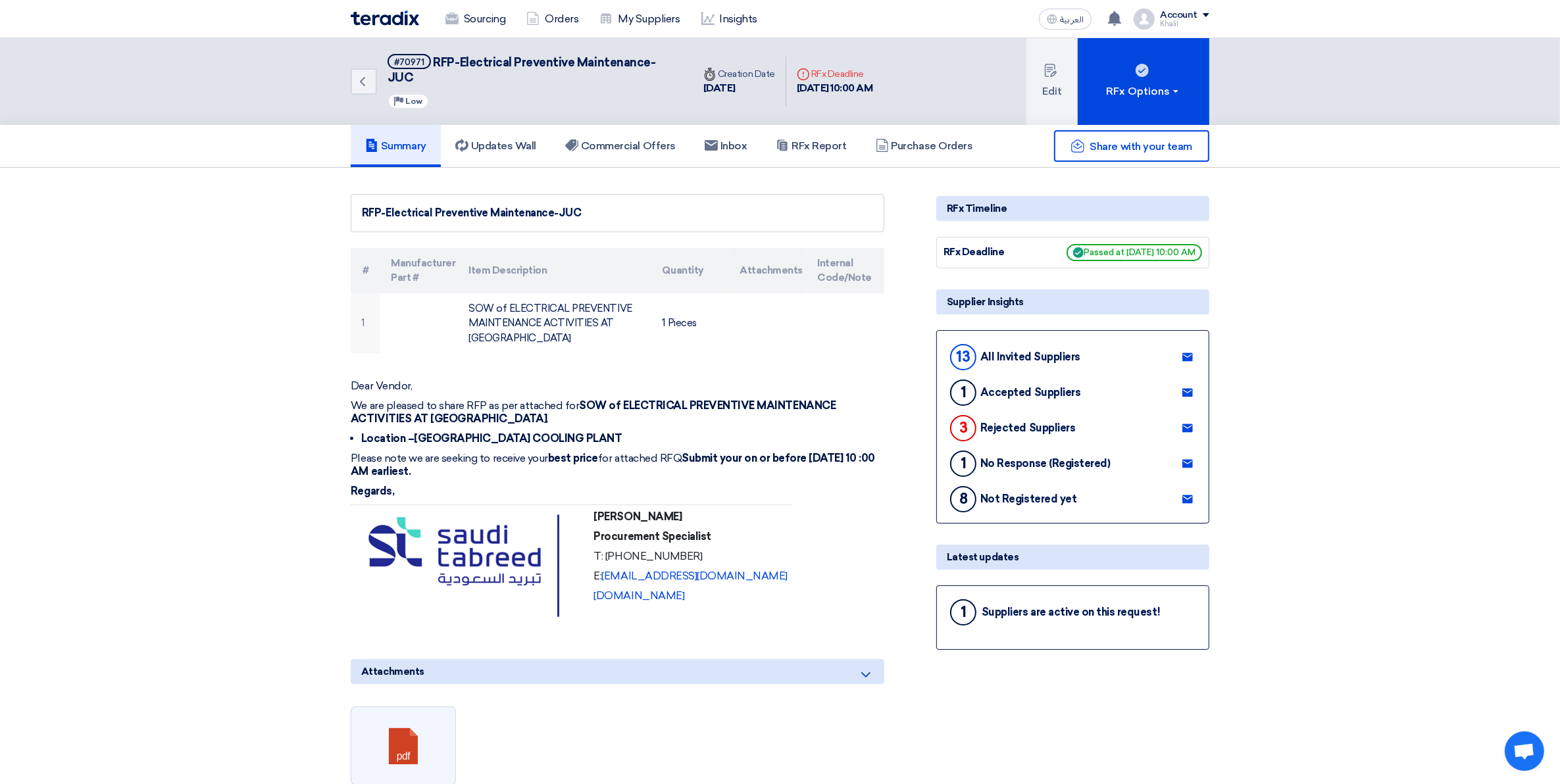
click at [401, 140] on h5 "Summary" at bounding box center [396, 146] width 61 height 14
click at [929, 140] on h5 "Purchase Orders" at bounding box center [924, 146] width 97 height 14
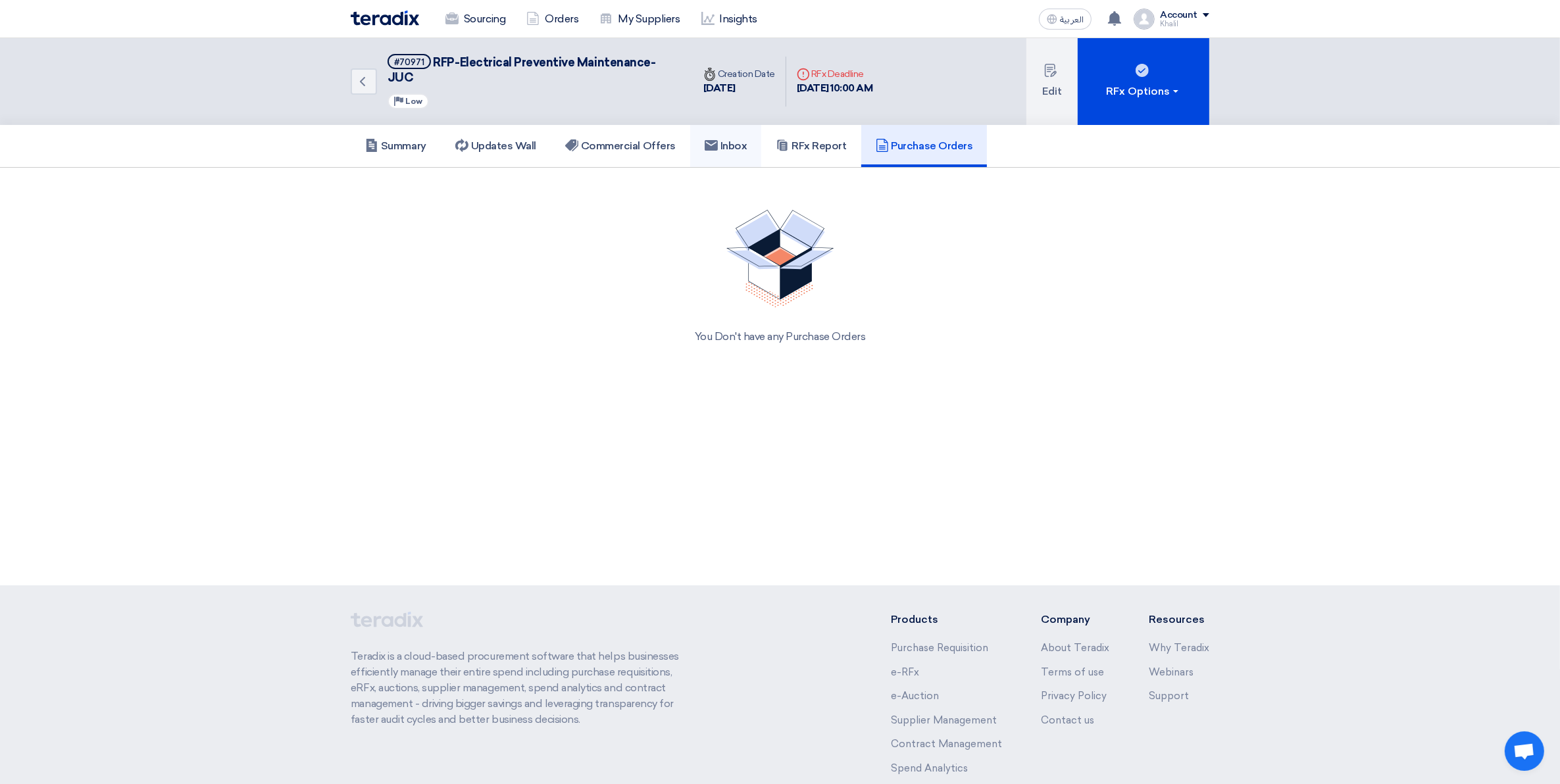
click at [729, 140] on h5 "Inbox" at bounding box center [726, 146] width 43 height 14
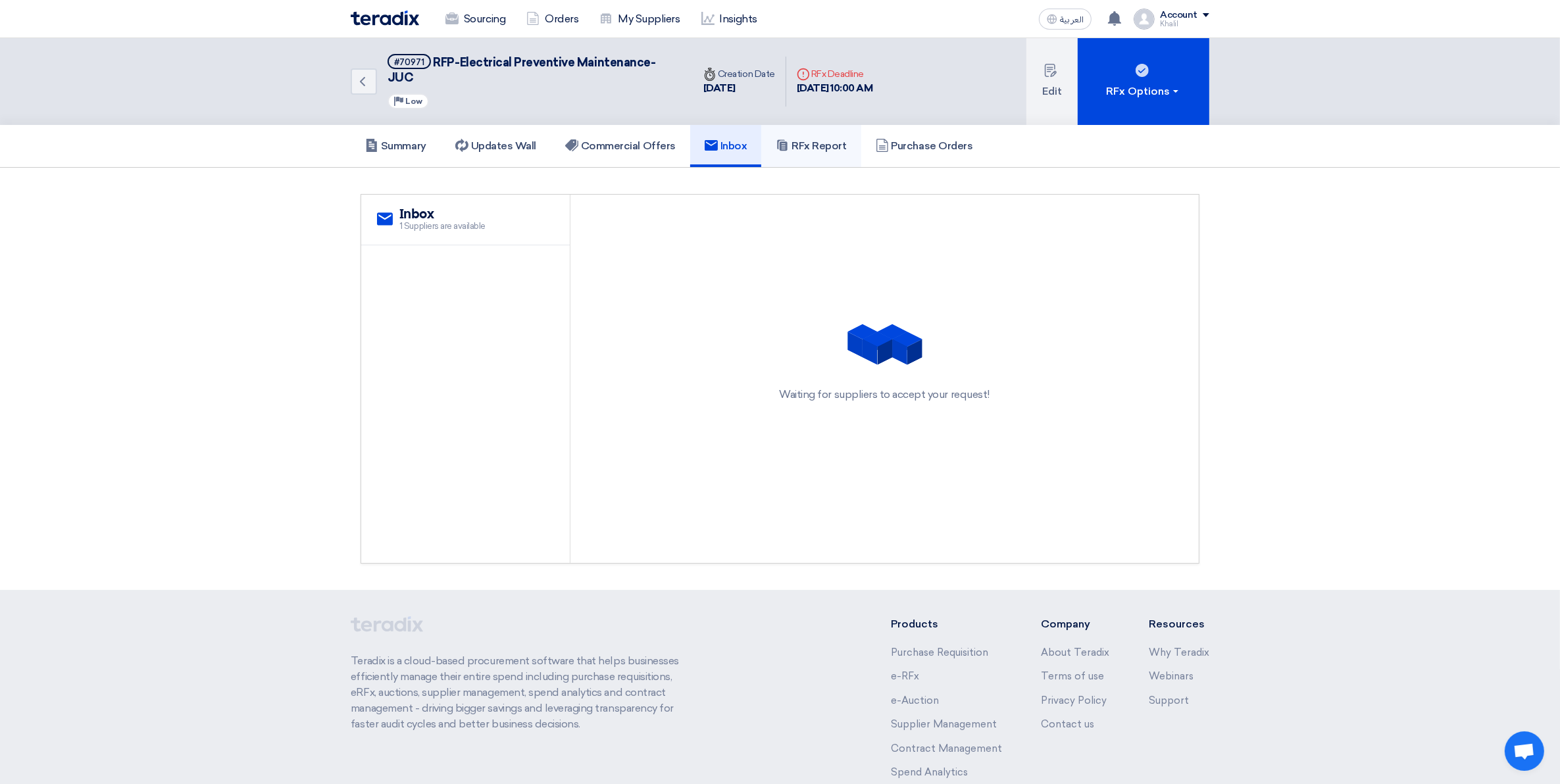
click at [816, 140] on h5 "RFx Report" at bounding box center [811, 146] width 70 height 14
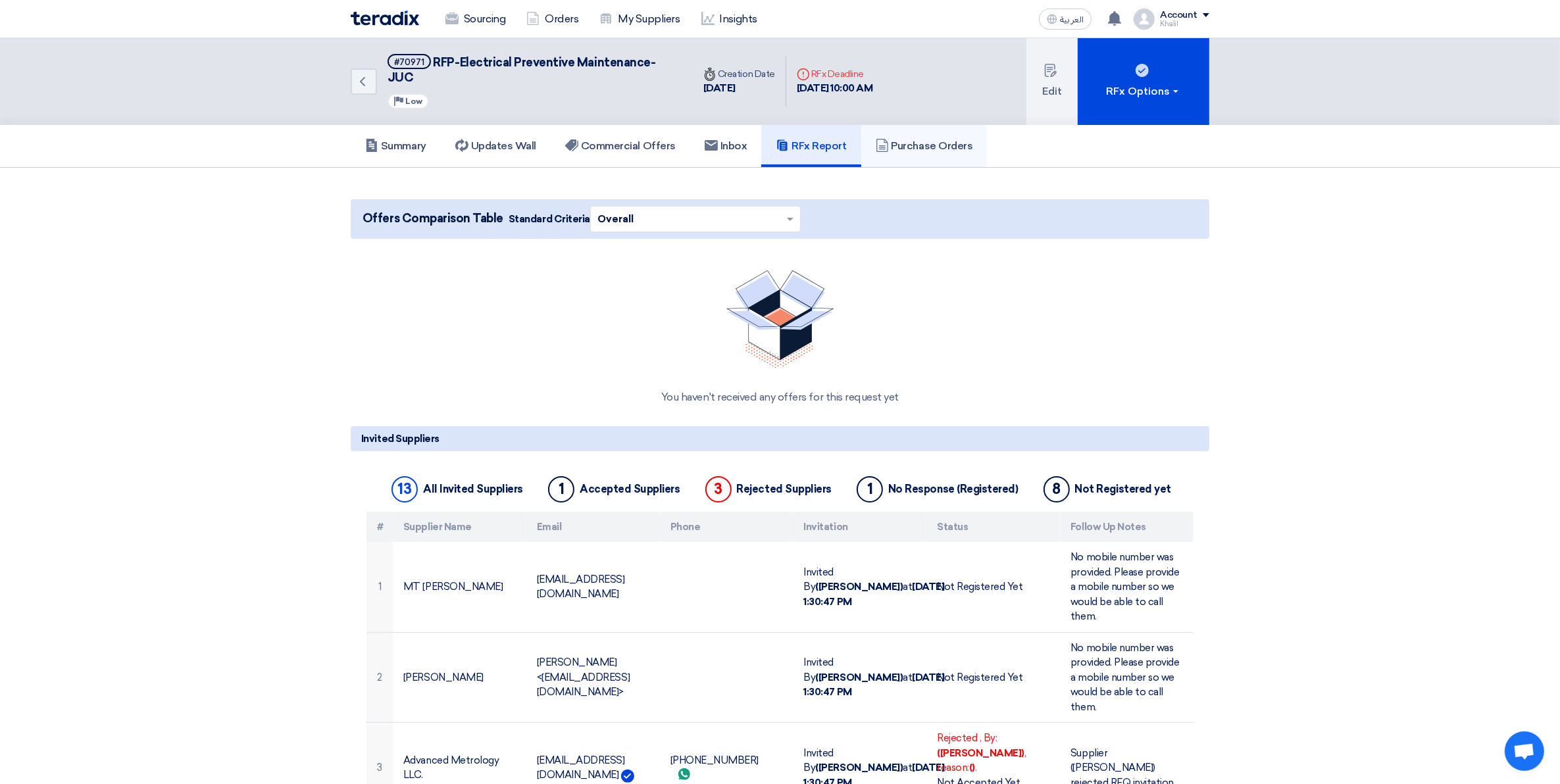
click at [962, 140] on h5 "Purchase Orders" at bounding box center [924, 146] width 97 height 14
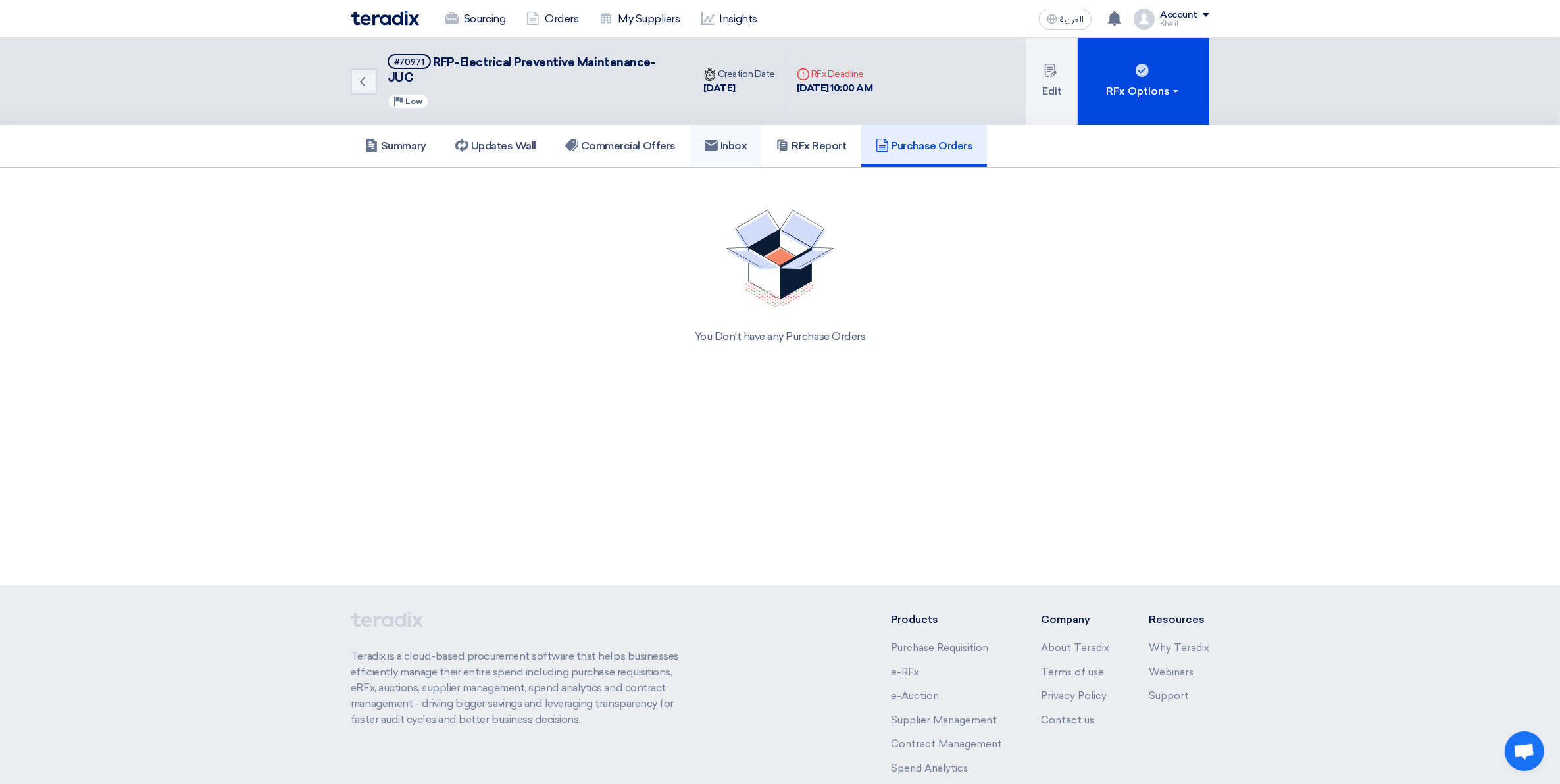
click at [735, 140] on h5 "Inbox" at bounding box center [726, 146] width 43 height 14
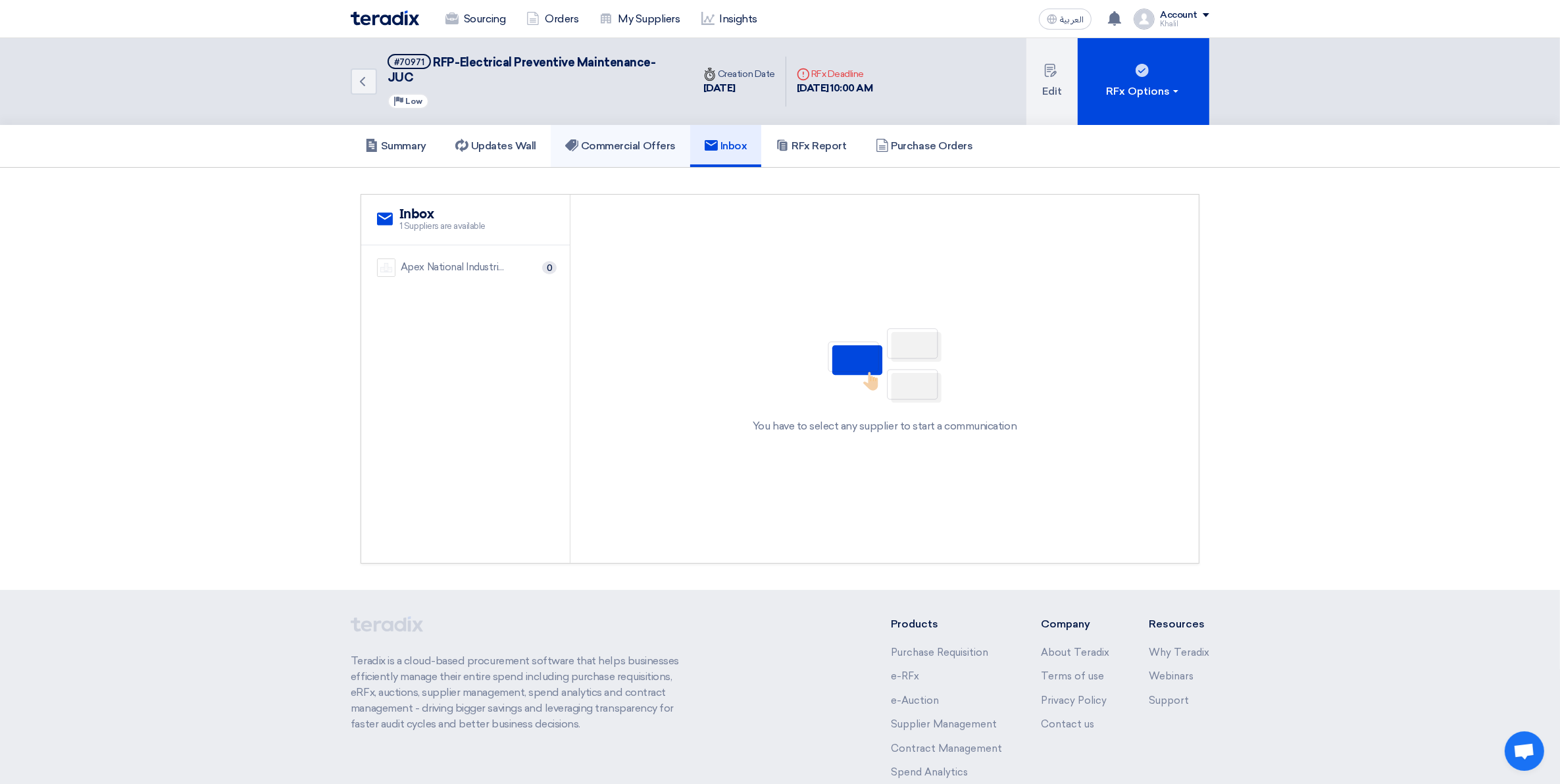
click at [633, 140] on h5 "Commercial Offers" at bounding box center [620, 146] width 111 height 14
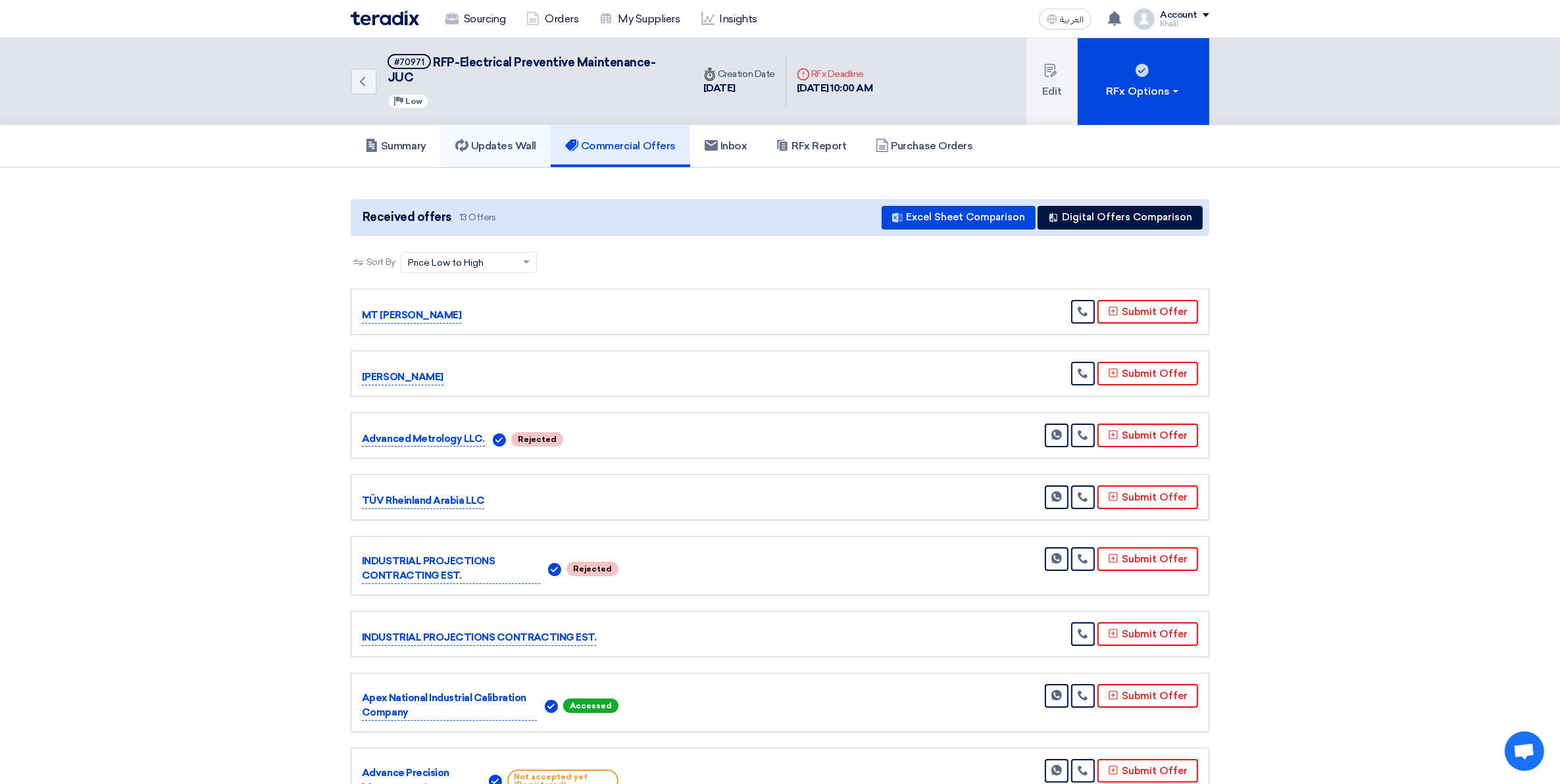
click at [518, 140] on h5 "Updates Wall" at bounding box center [496, 146] width 81 height 14
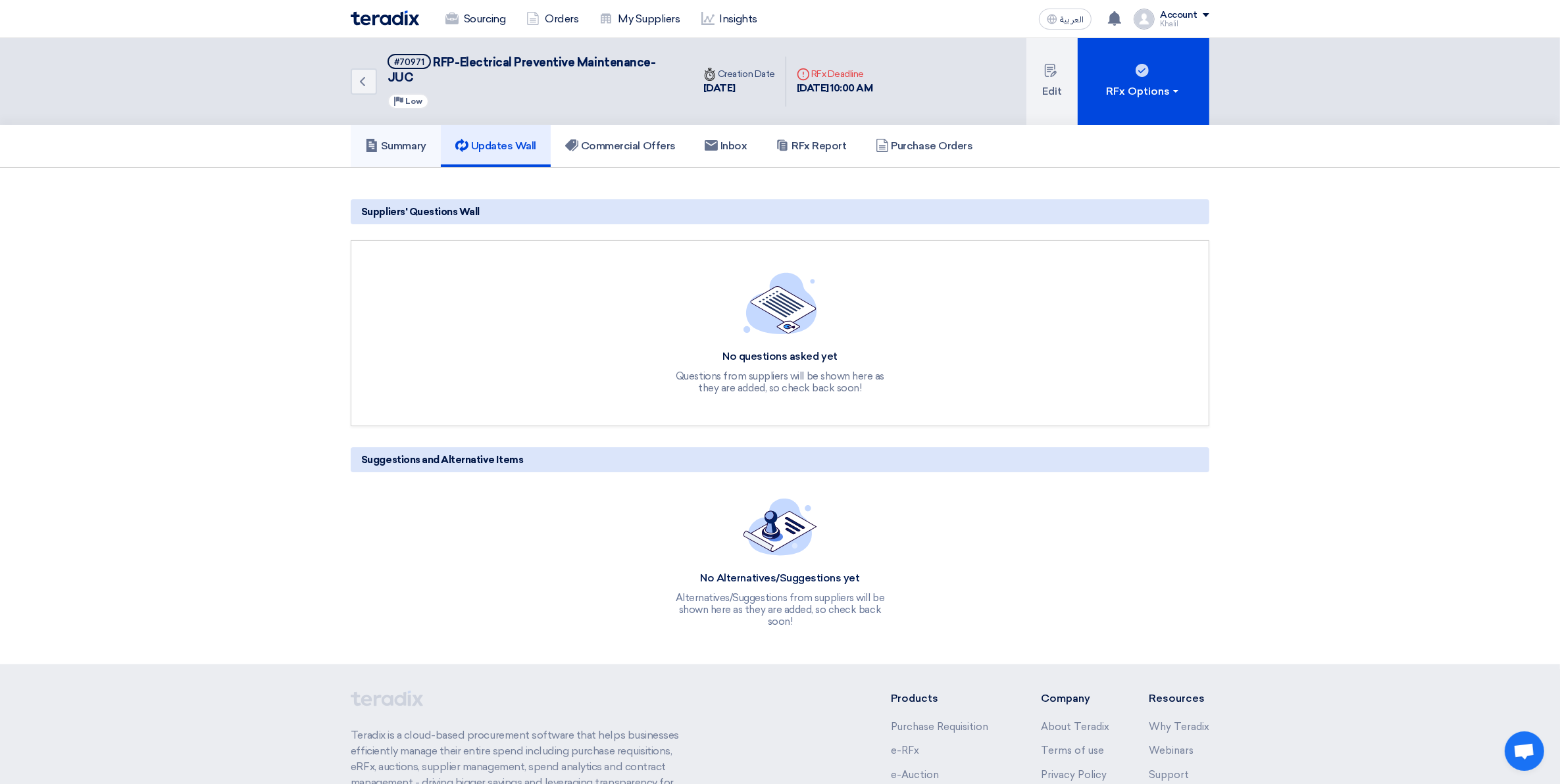
click at [377, 139] on icon at bounding box center [372, 145] width 14 height 14
